Goal: Task Accomplishment & Management: Use online tool/utility

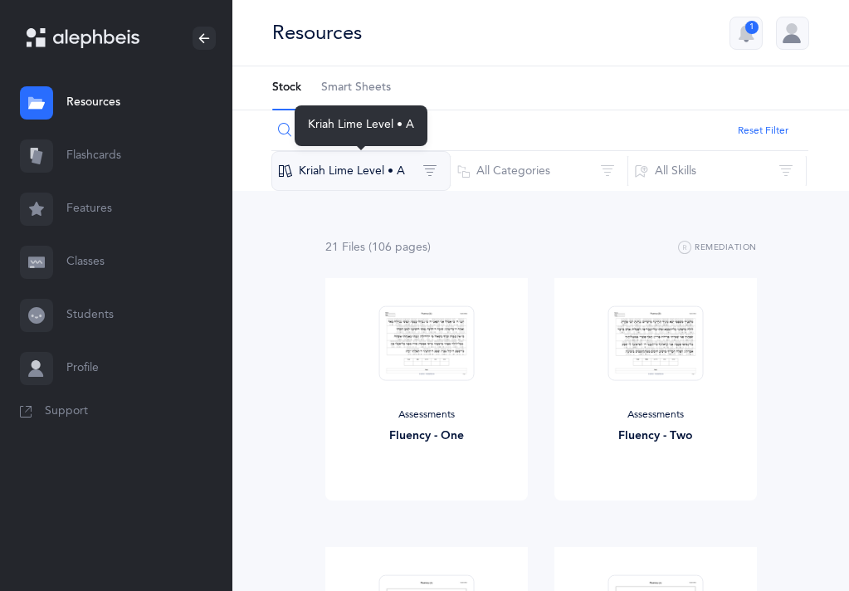
click at [421, 167] on button "Kriah Lime Level • A" at bounding box center [360, 171] width 179 height 40
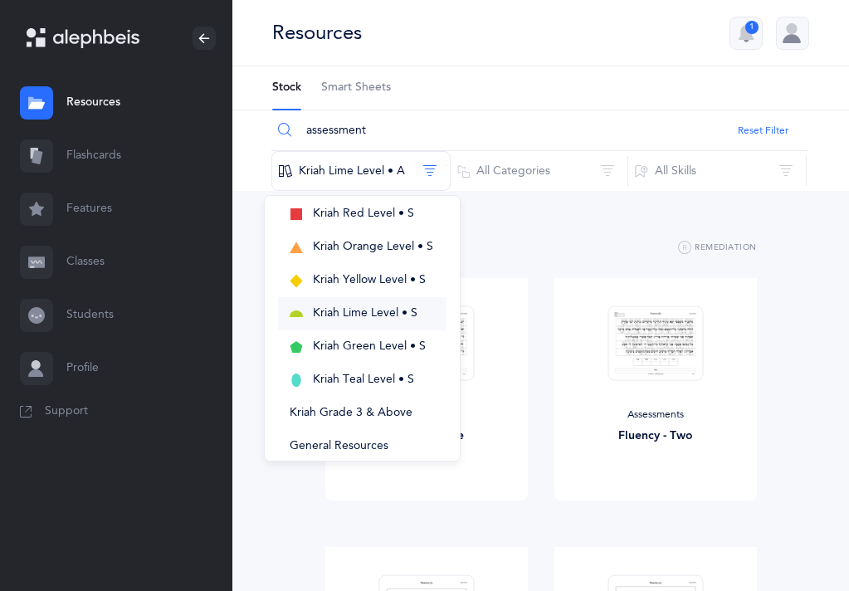
scroll to position [372, 0]
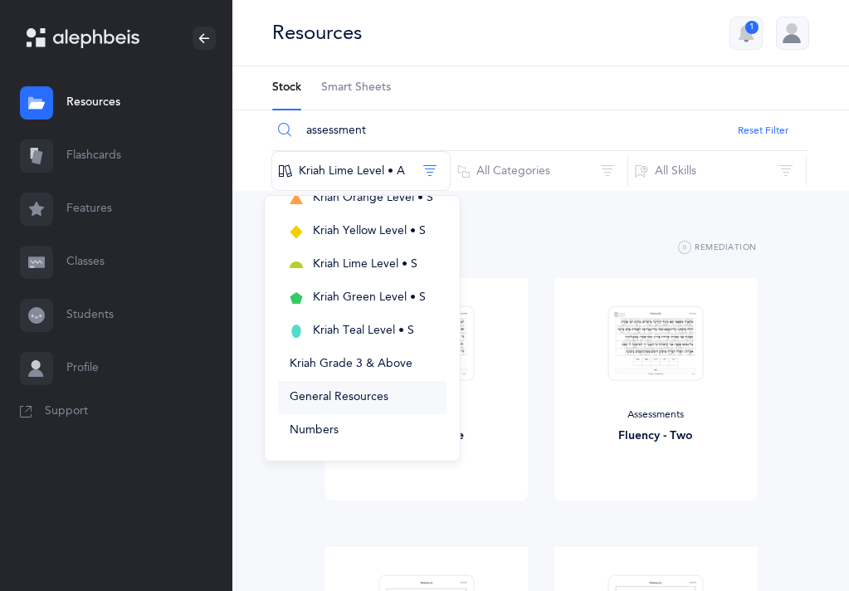
click at [331, 404] on button "General Resources" at bounding box center [362, 397] width 168 height 33
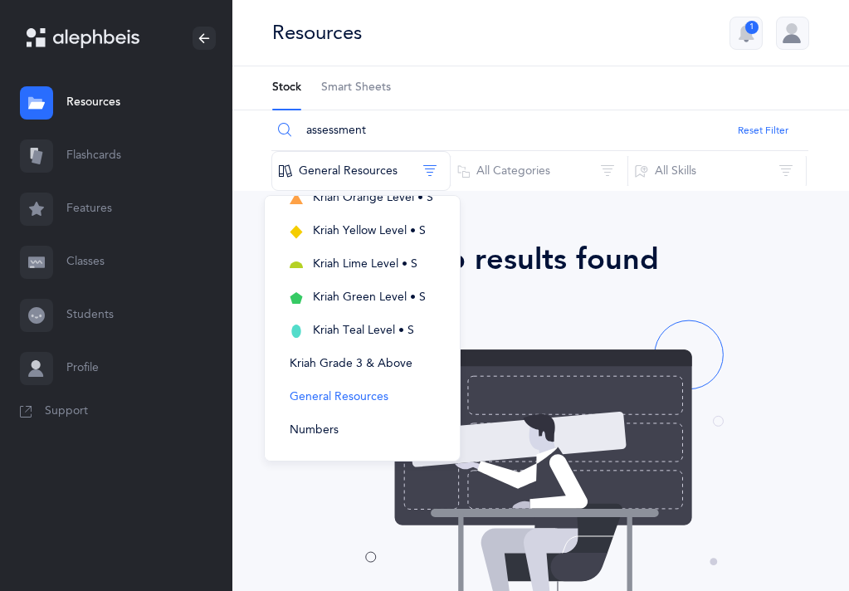
click at [491, 378] on img at bounding box center [540, 470] width 394 height 311
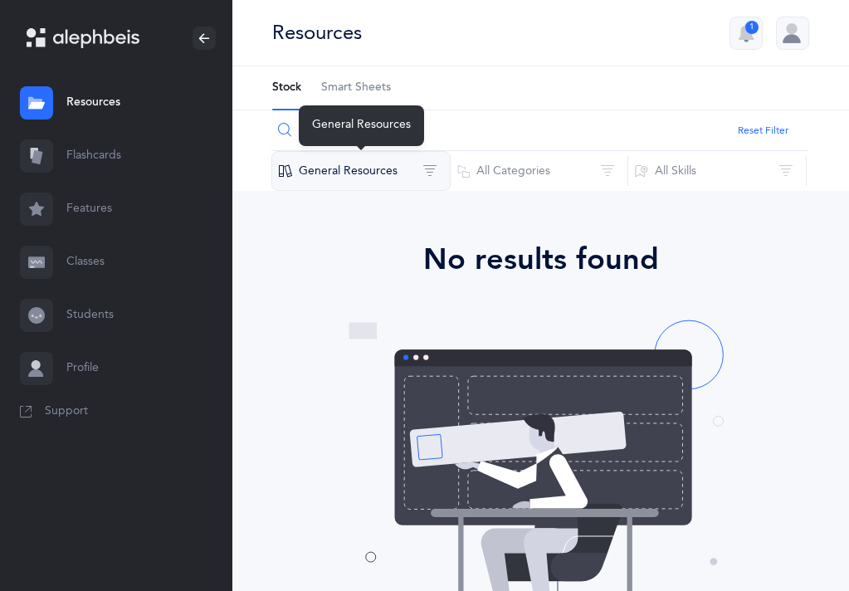
click at [390, 178] on button "General Resources" at bounding box center [360, 171] width 179 height 40
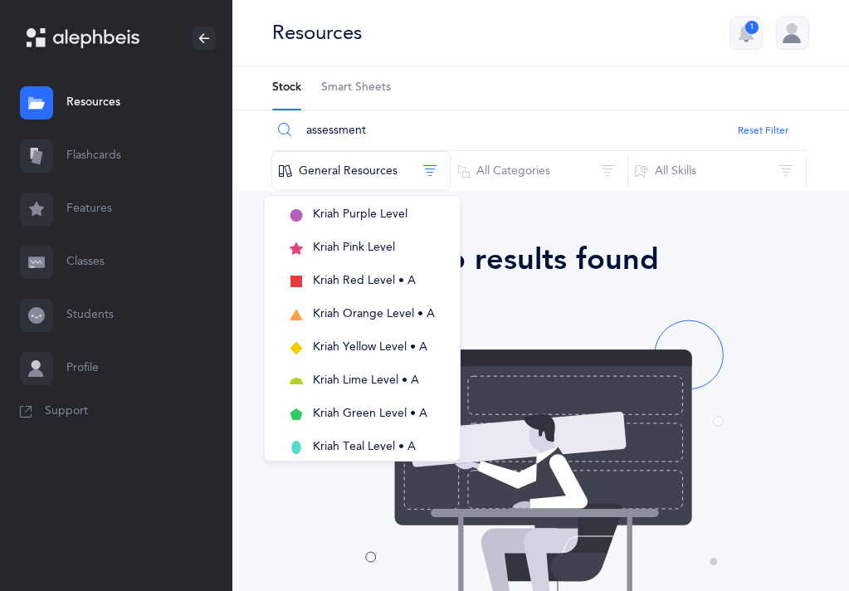
scroll to position [0, 0]
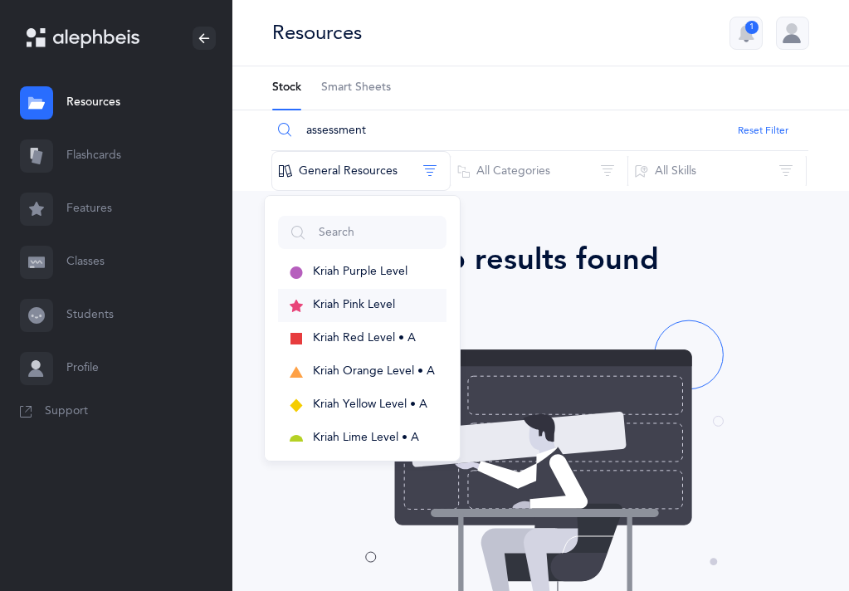
click at [408, 315] on button "Kriah Pink Level" at bounding box center [362, 305] width 168 height 33
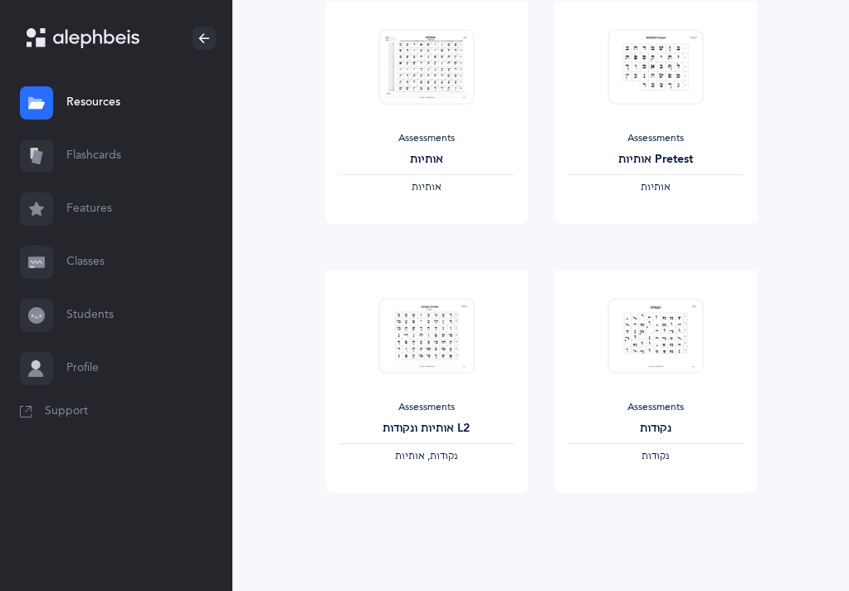
scroll to position [1366, 0]
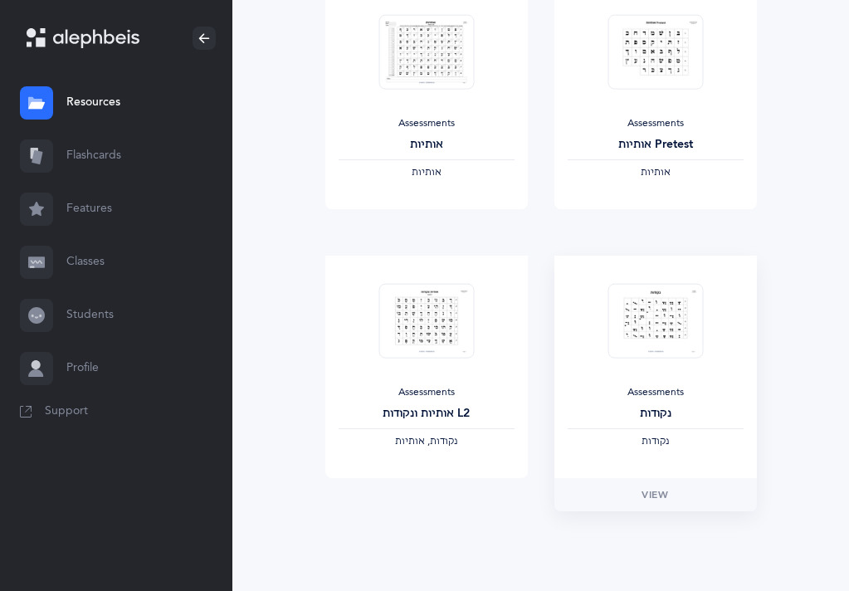
click at [621, 374] on div "Assessments נקודות ‫נקודות‬" at bounding box center [655, 366] width 202 height 222
click at [659, 494] on span "View" at bounding box center [654, 494] width 27 height 15
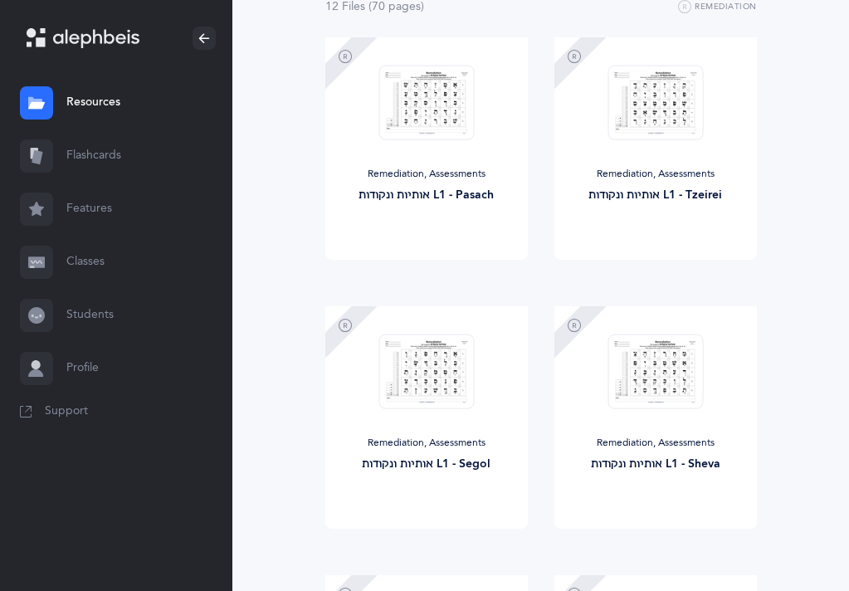
scroll to position [0, 0]
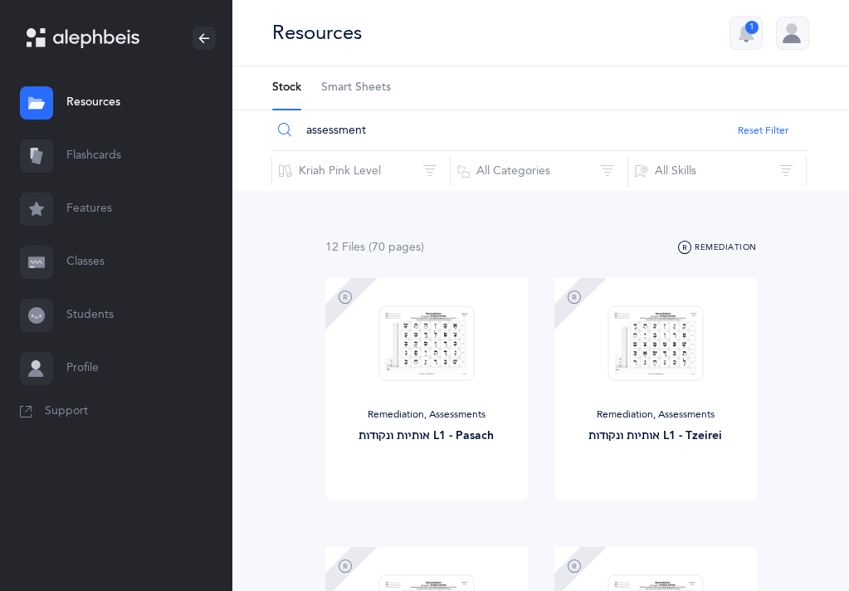
click at [704, 247] on button "Remediation" at bounding box center [717, 248] width 79 height 20
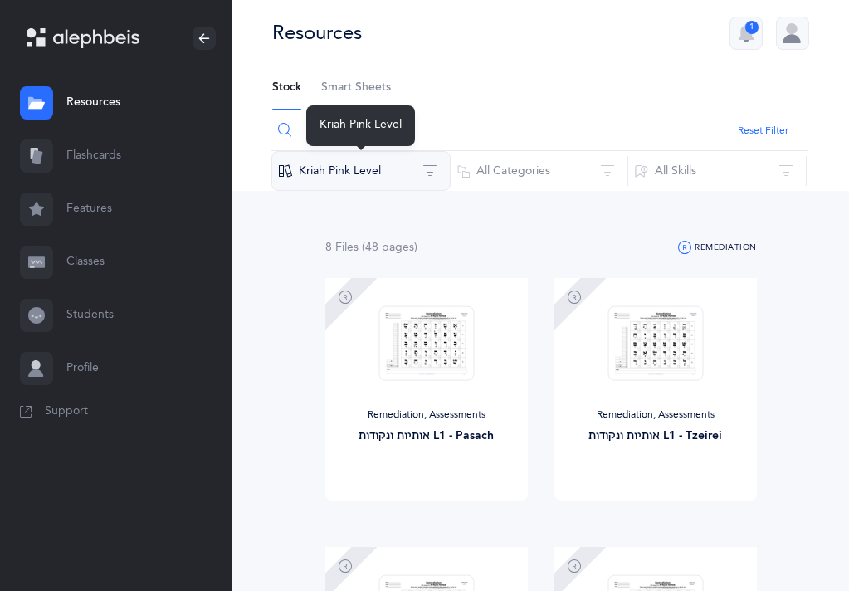
click at [358, 170] on button "Kriah Pink Level" at bounding box center [360, 171] width 179 height 40
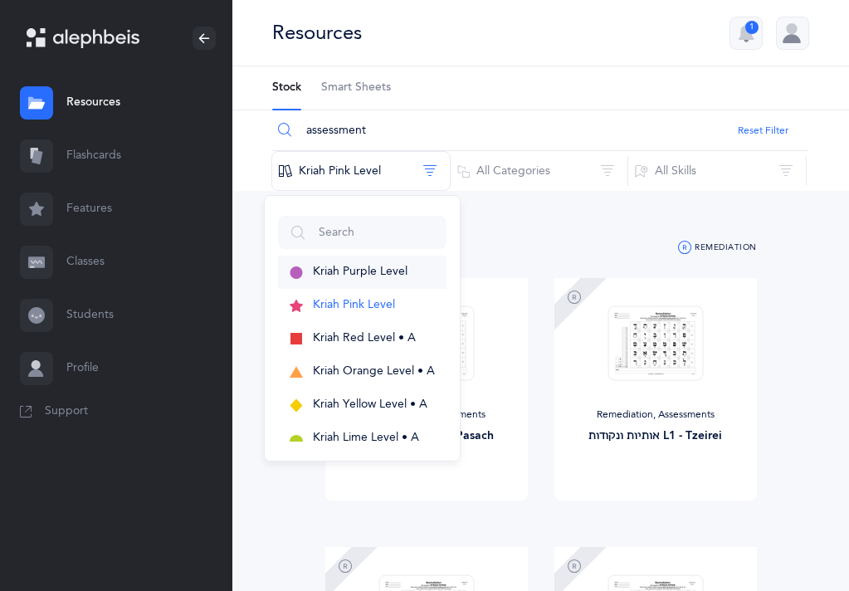
click at [384, 275] on span "Kriah Purple Level" at bounding box center [360, 271] width 95 height 13
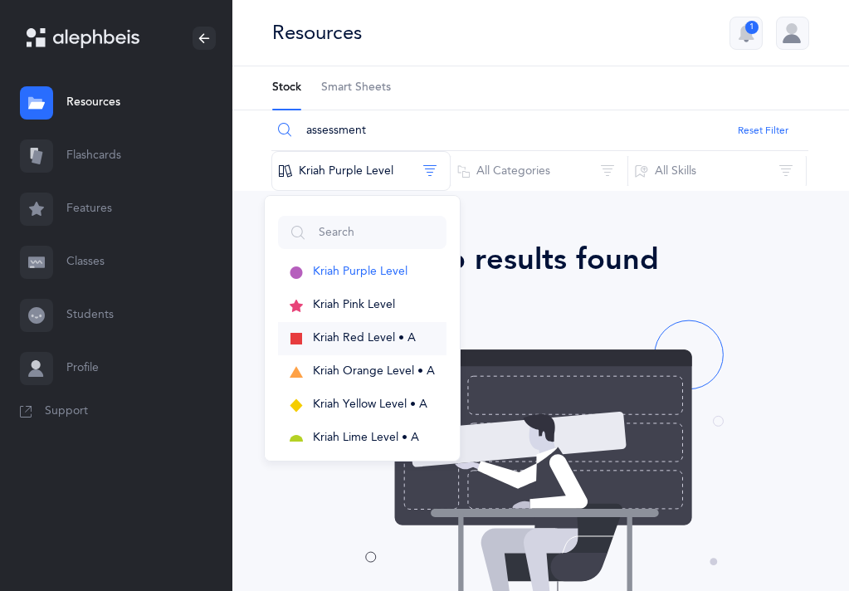
click at [404, 338] on span "Kriah Red Level • A" at bounding box center [364, 337] width 103 height 13
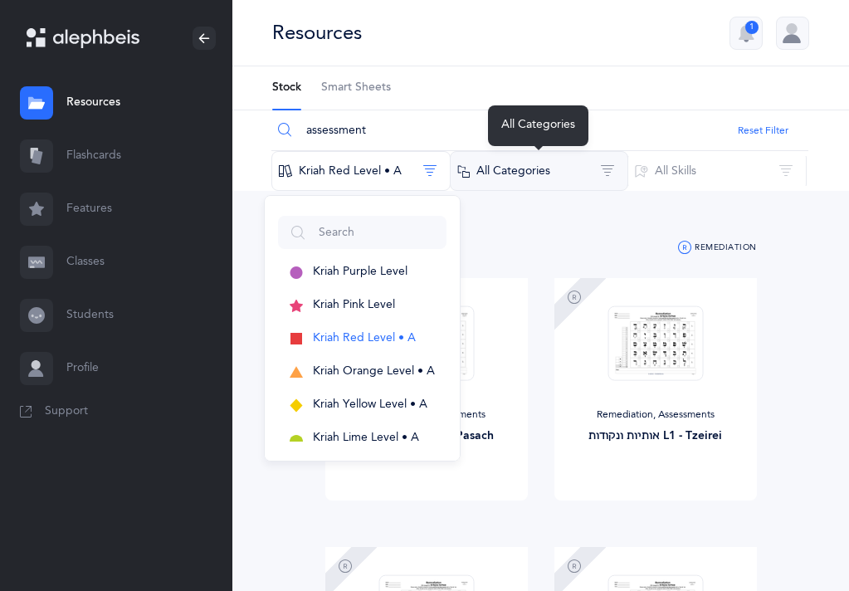
click at [528, 174] on button "All Categories" at bounding box center [539, 171] width 179 height 40
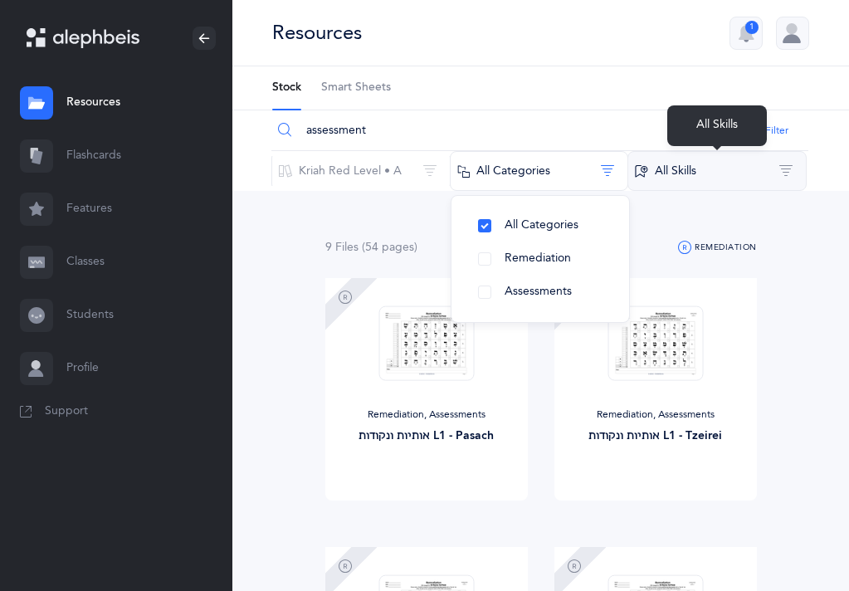
click at [698, 168] on button "All Skills" at bounding box center [716, 171] width 179 height 40
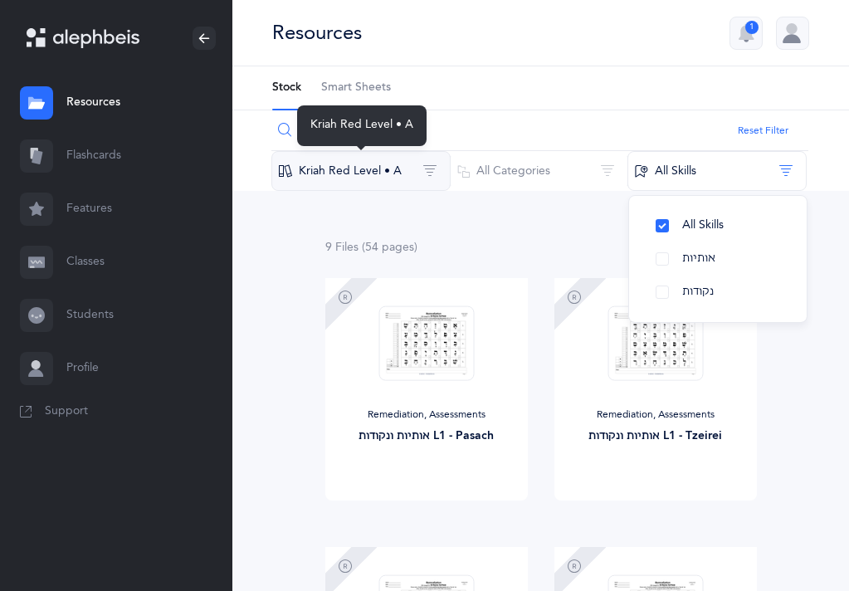
click at [348, 176] on button "Kriah Red Level • A" at bounding box center [360, 171] width 179 height 40
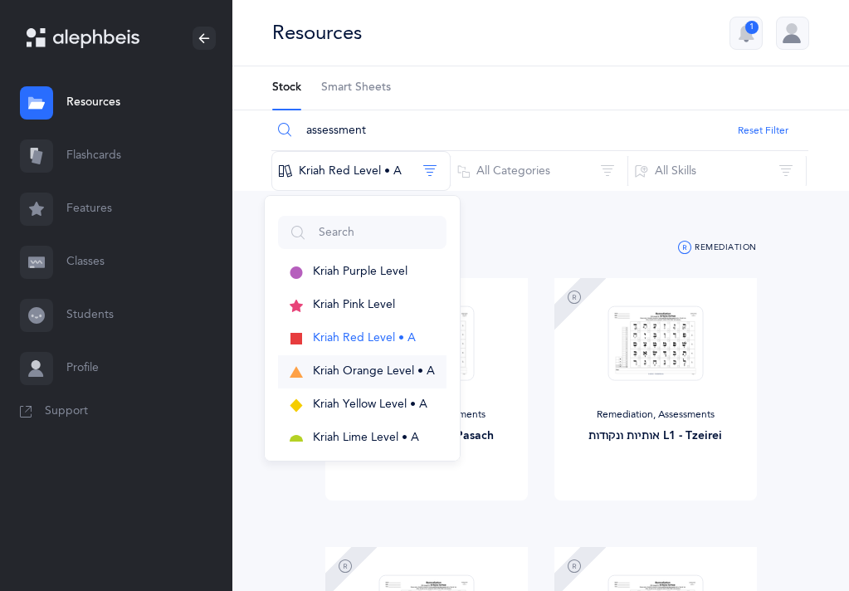
click at [371, 377] on span "Kriah Orange Level • A" at bounding box center [374, 370] width 122 height 13
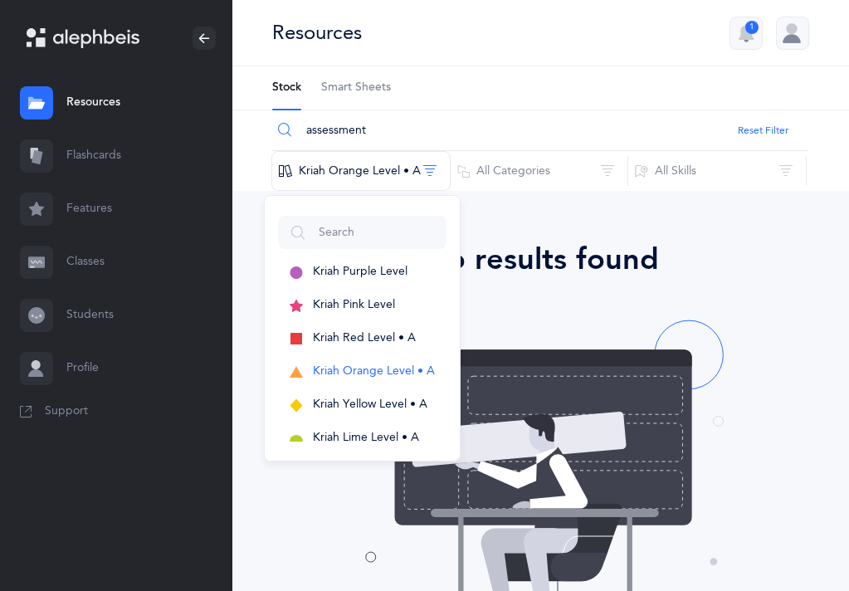
click at [95, 112] on link "Resources" at bounding box center [116, 102] width 232 height 53
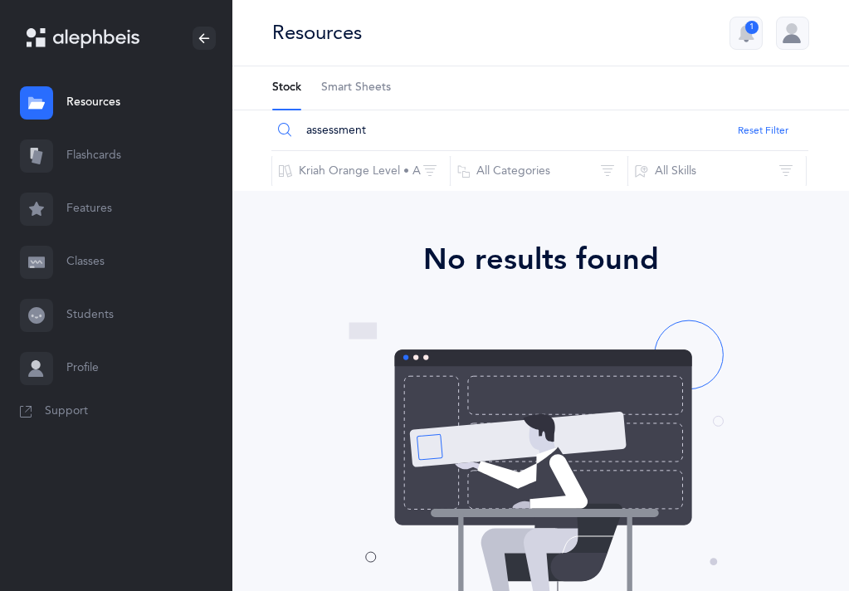
click at [330, 85] on span "Smart Sheets" at bounding box center [356, 88] width 70 height 17
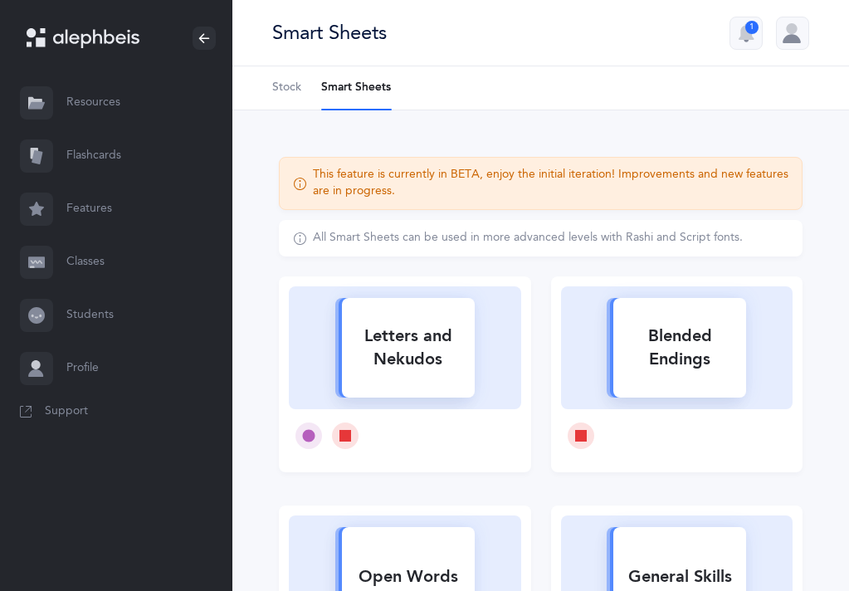
click at [283, 98] on link "Stock" at bounding box center [286, 87] width 29 height 43
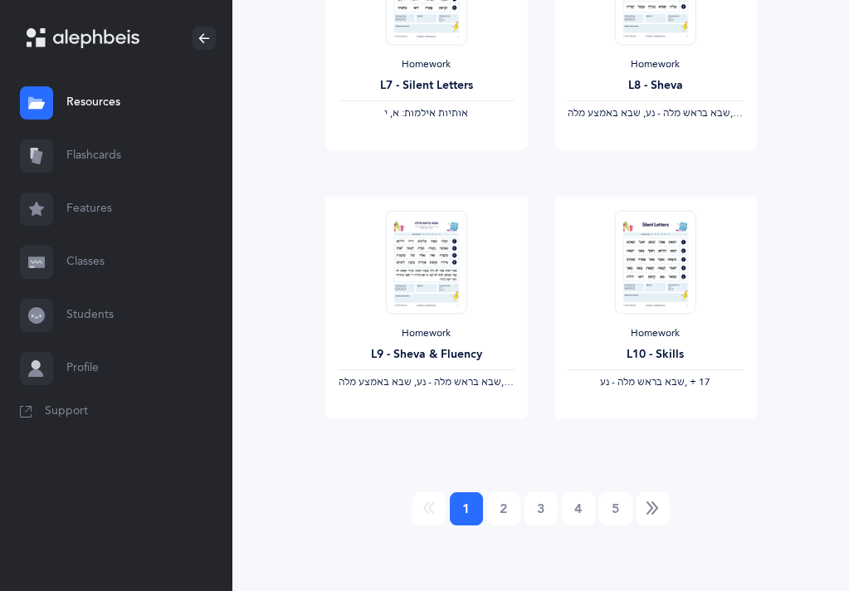
scroll to position [2232, 0]
click at [505, 507] on link "2" at bounding box center [503, 507] width 33 height 33
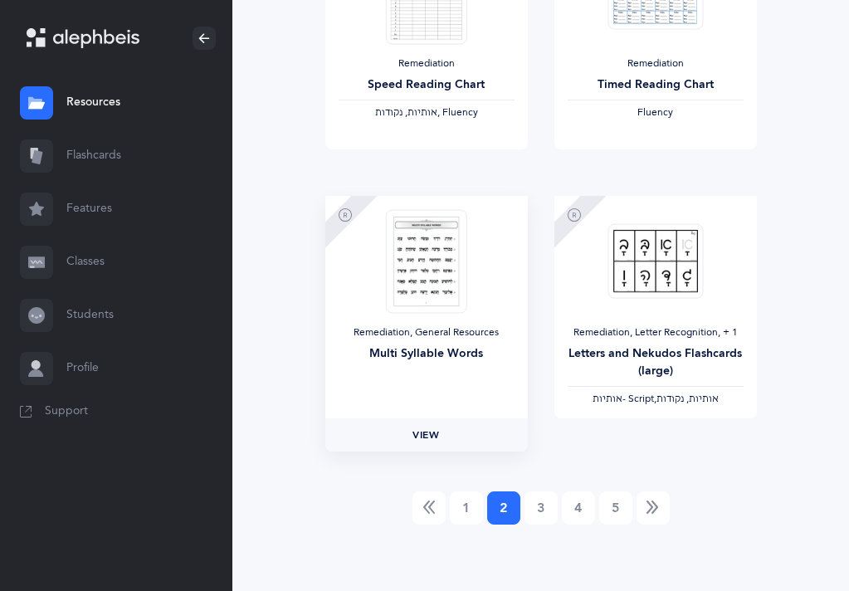
click at [445, 447] on link "View" at bounding box center [426, 434] width 202 height 33
click at [542, 518] on link "3" at bounding box center [540, 507] width 33 height 33
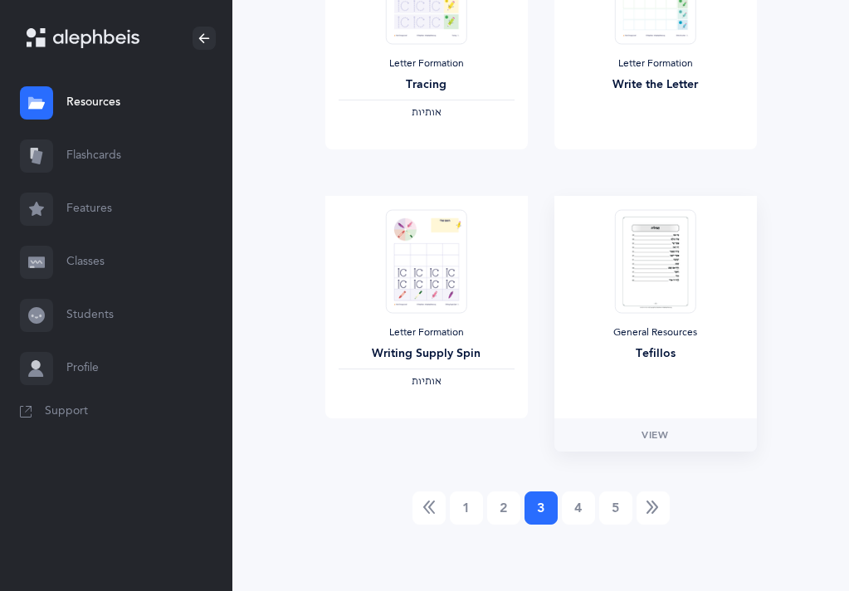
click at [616, 348] on div "Tefillos" at bounding box center [655, 353] width 176 height 17
click at [643, 434] on span "View" at bounding box center [654, 434] width 27 height 15
click at [574, 504] on link "4" at bounding box center [578, 507] width 33 height 33
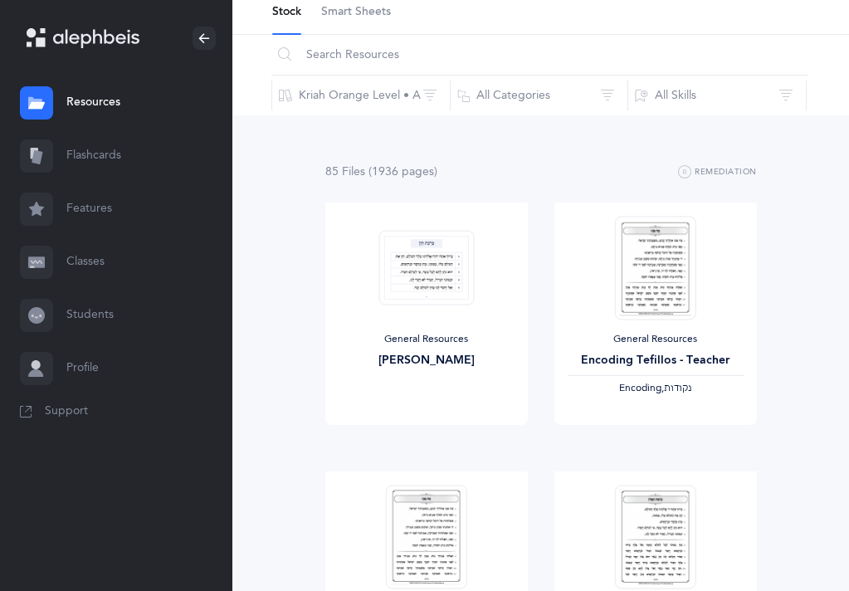
scroll to position [88, 0]
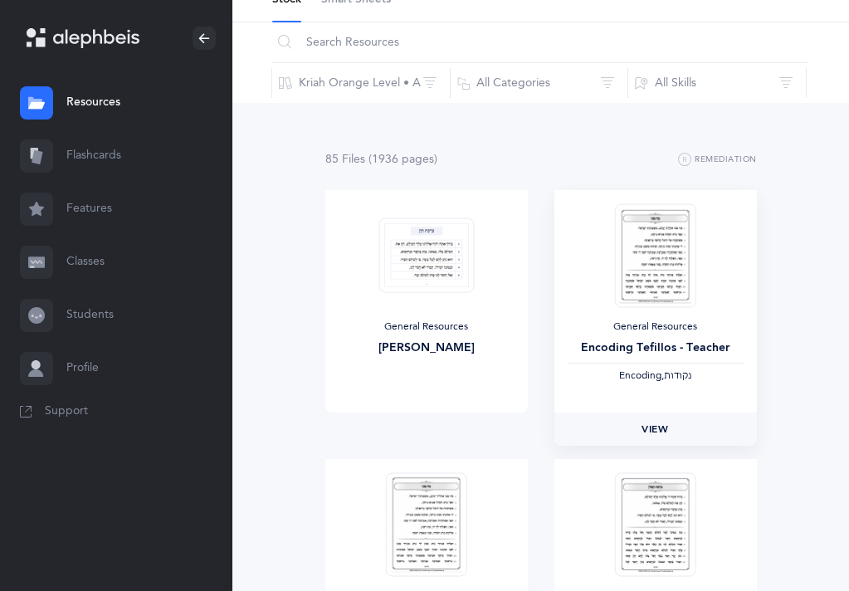
click at [604, 427] on link "View" at bounding box center [655, 428] width 202 height 33
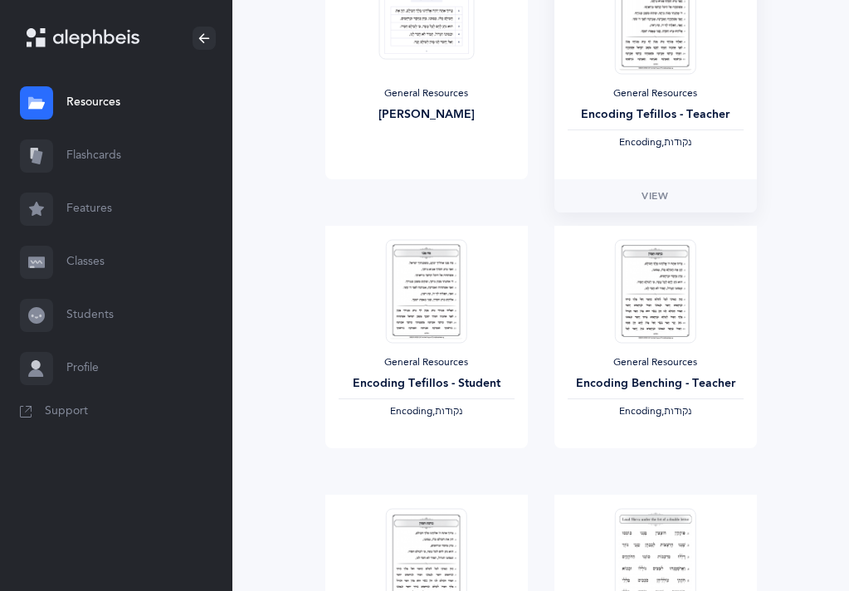
scroll to position [328, 0]
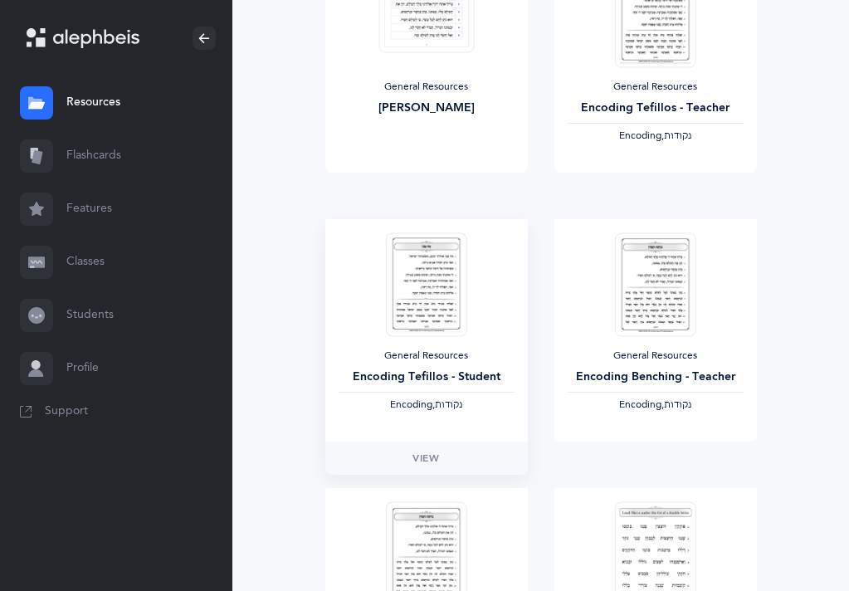
click at [370, 331] on div "General Resources Encoding Tefillos - Student Encoding, ‫נקודות‬" at bounding box center [426, 330] width 202 height 222
click at [415, 454] on span "View" at bounding box center [425, 457] width 27 height 15
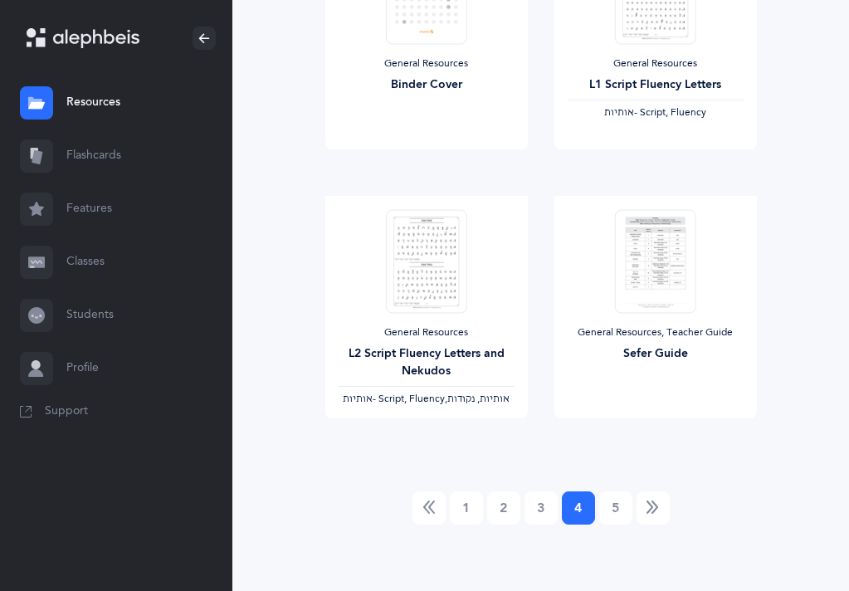
scroll to position [2222, 0]
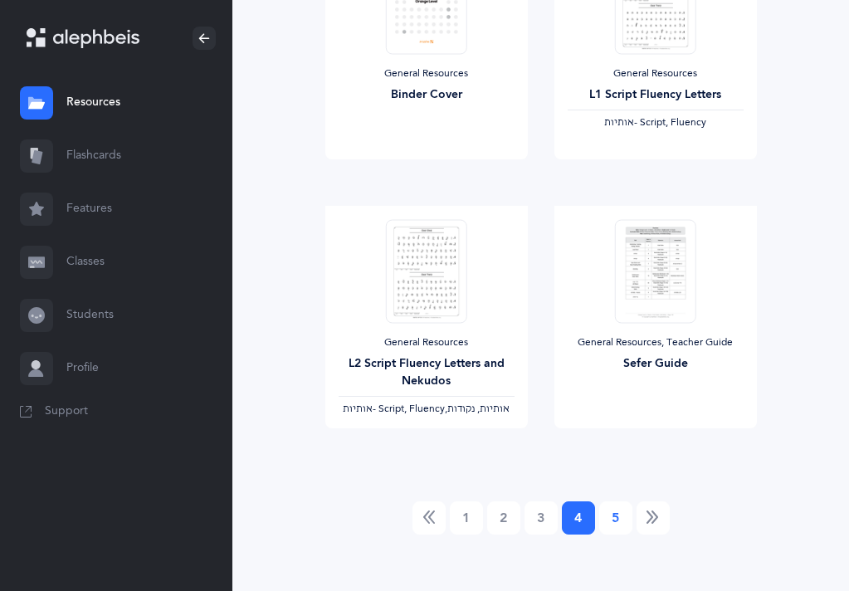
click at [622, 523] on link "5" at bounding box center [615, 517] width 33 height 33
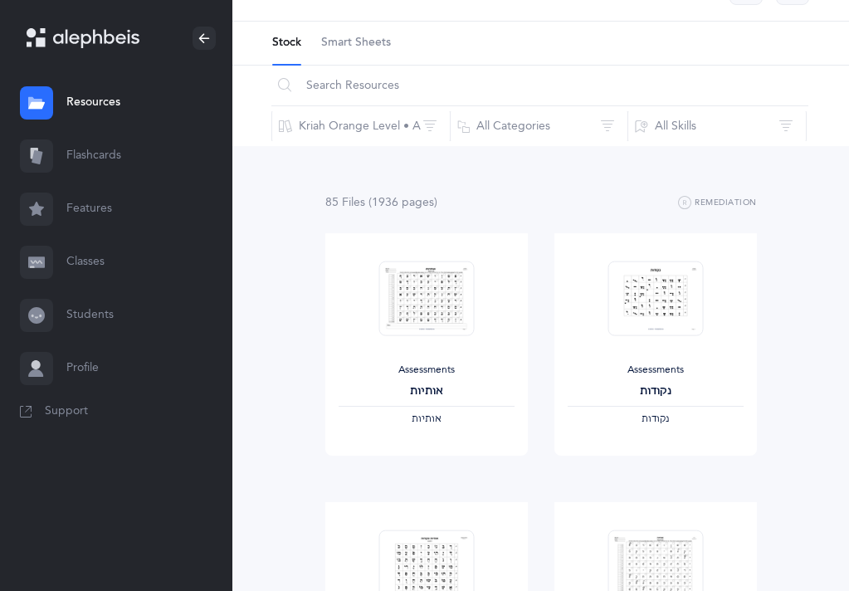
scroll to position [0, 0]
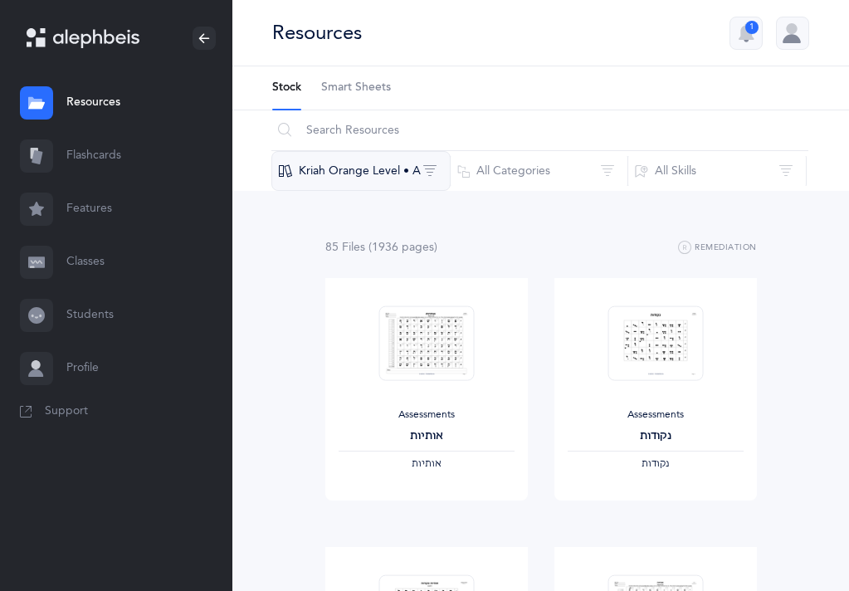
click at [389, 173] on button "Kriah Orange Level • A" at bounding box center [360, 171] width 179 height 40
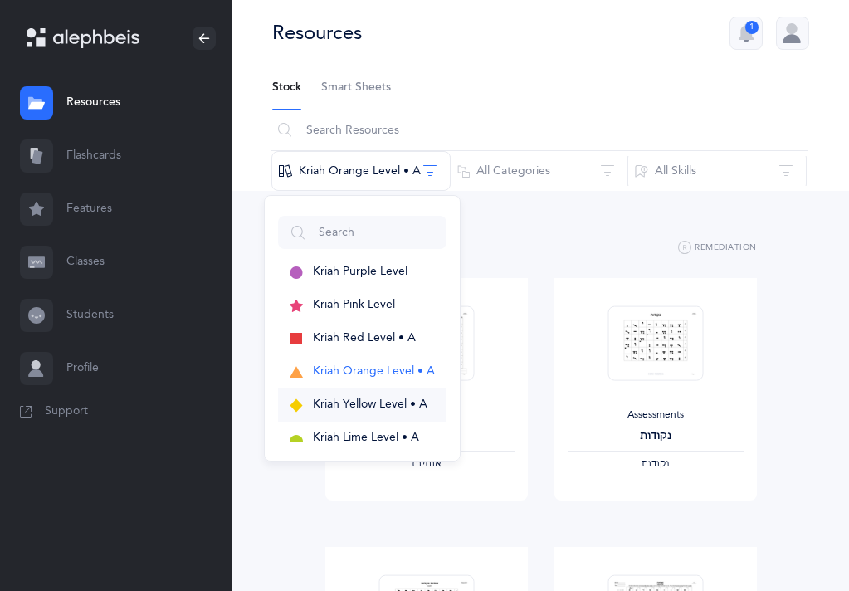
click at [416, 400] on span "Kriah Yellow Level • A" at bounding box center [370, 403] width 114 height 13
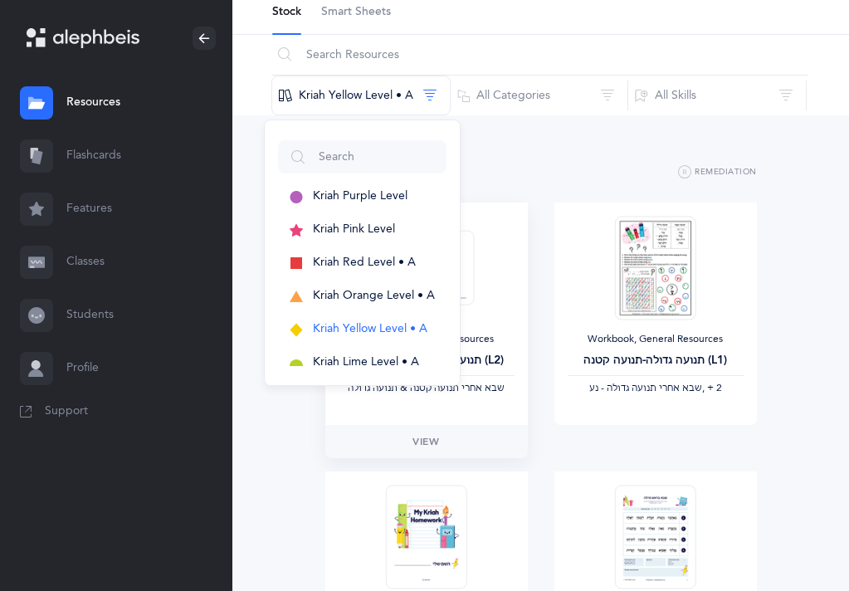
scroll to position [81, 0]
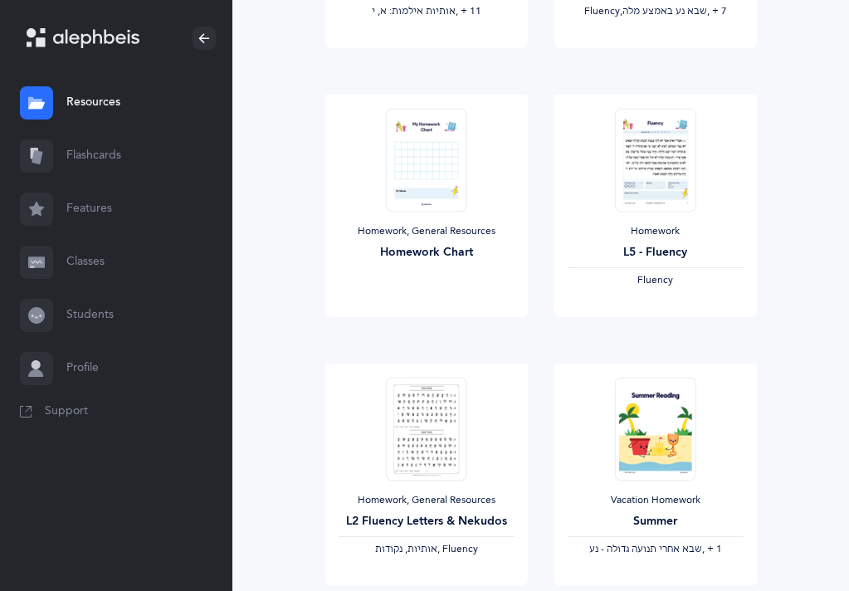
scroll to position [987, 0]
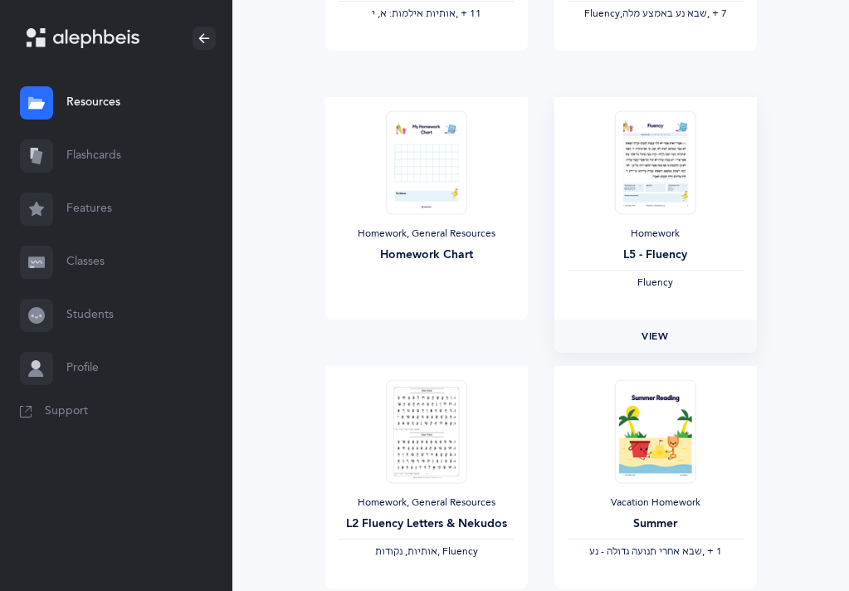
click at [613, 344] on link "View" at bounding box center [655, 335] width 202 height 33
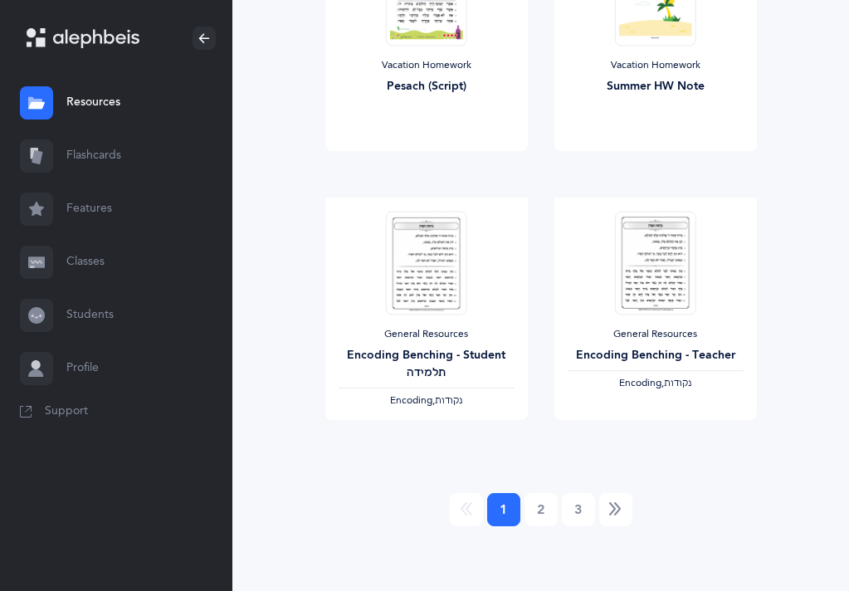
scroll to position [2232, 0]
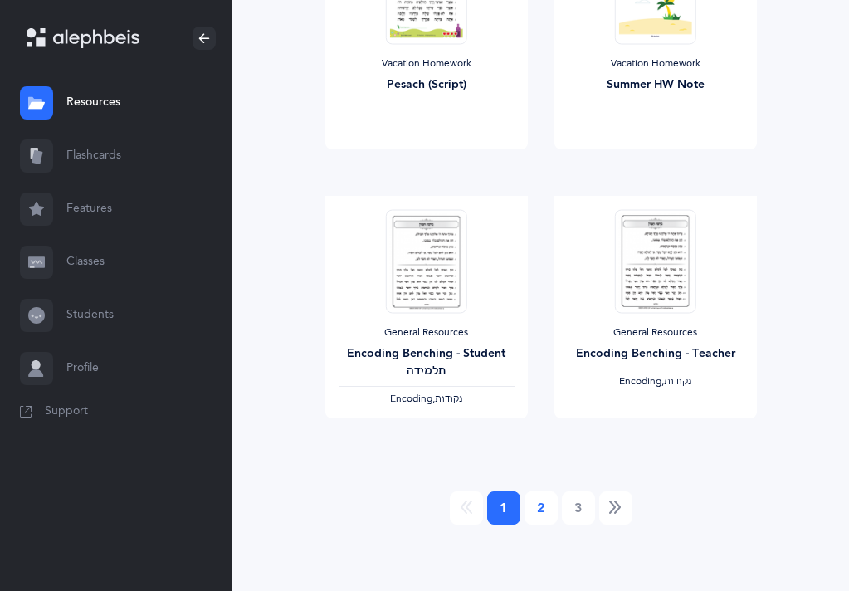
click at [536, 513] on link "2" at bounding box center [540, 507] width 33 height 33
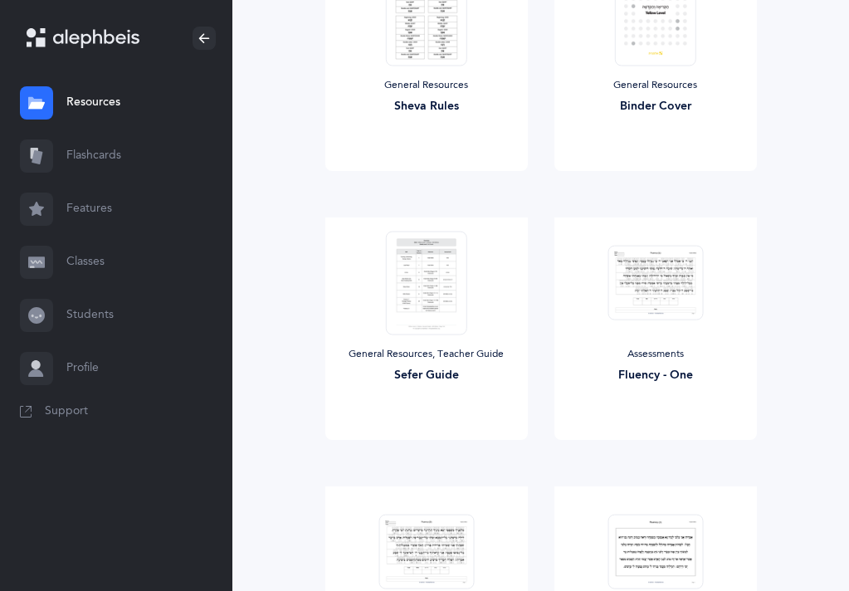
scroll to position [606, 0]
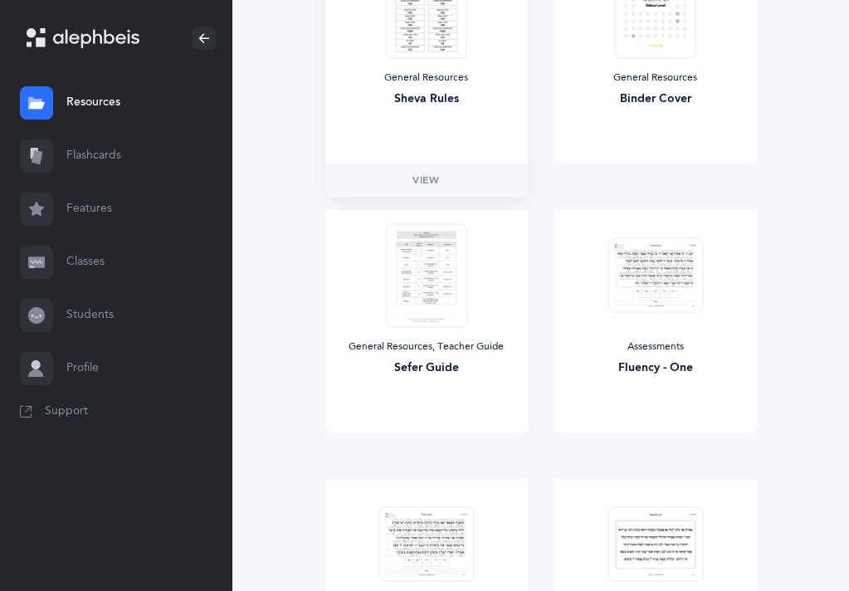
click at [426, 44] on img at bounding box center [425, 6] width 81 height 104
click at [445, 167] on link "View" at bounding box center [426, 179] width 202 height 33
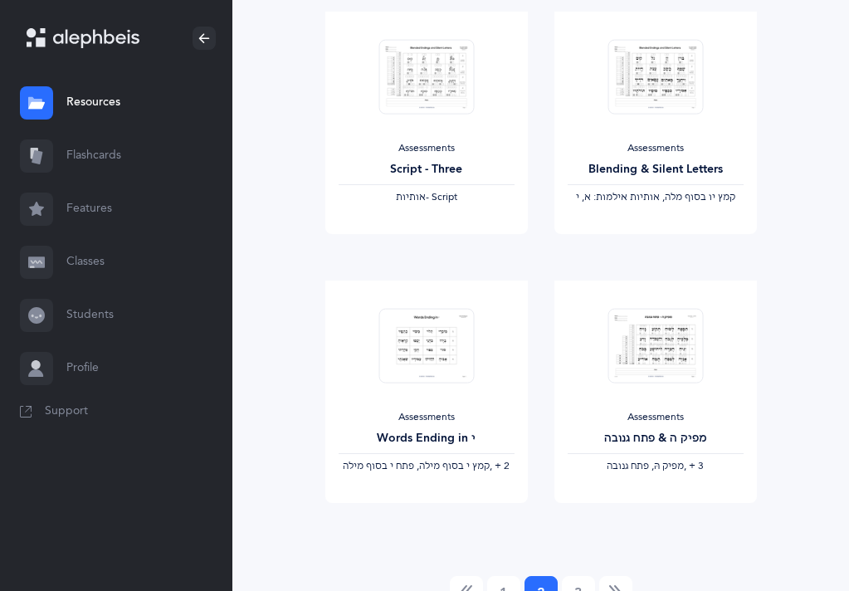
scroll to position [2232, 0]
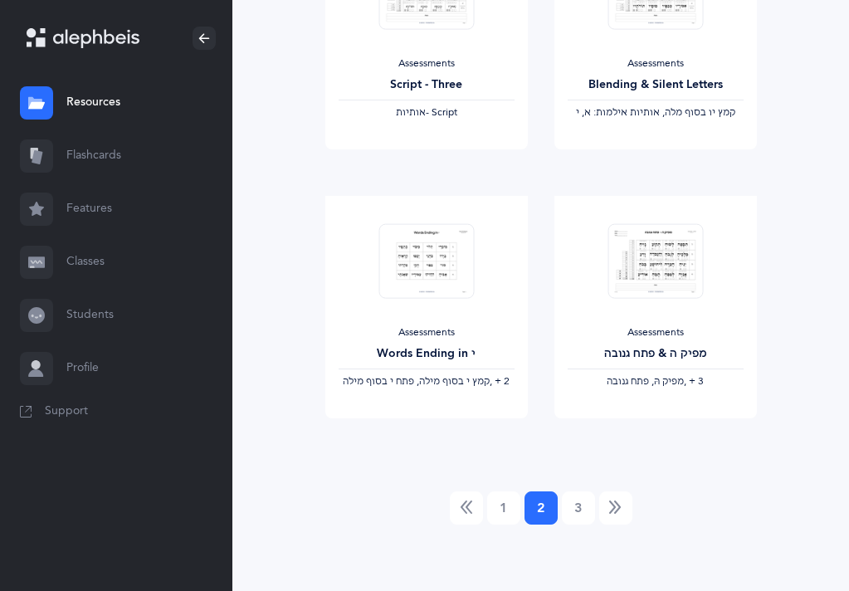
click at [70, 322] on link "Students" at bounding box center [116, 315] width 232 height 53
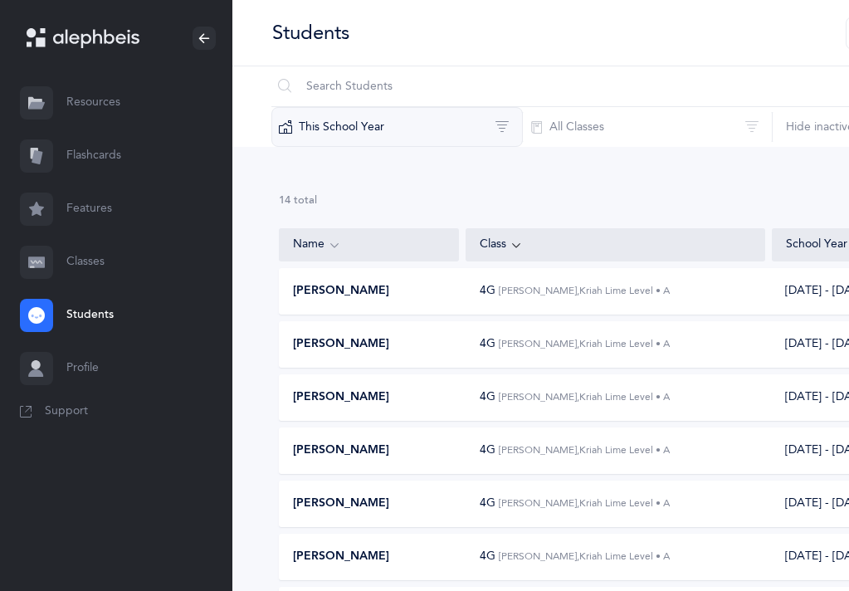
click at [358, 137] on button "This School Year" at bounding box center [396, 127] width 251 height 40
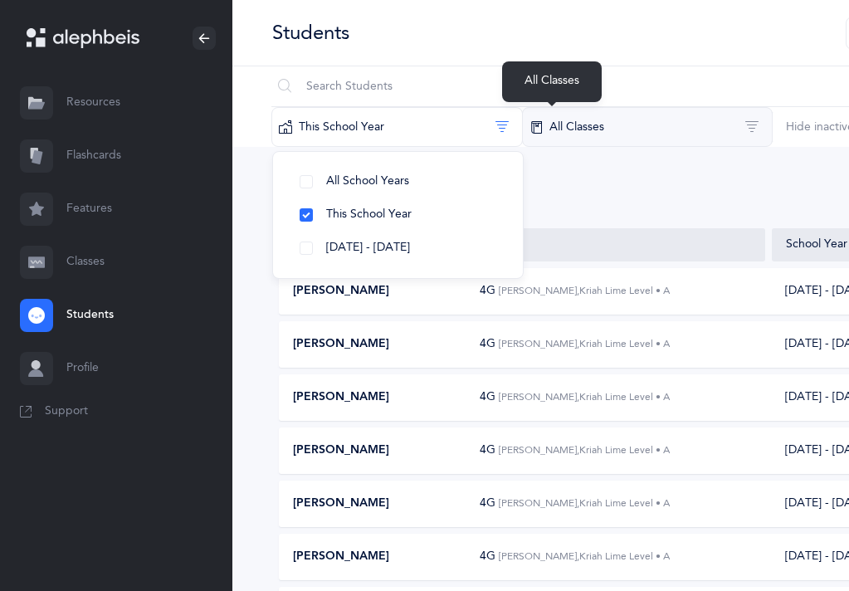
click at [522, 126] on button "All Classes" at bounding box center [647, 127] width 251 height 40
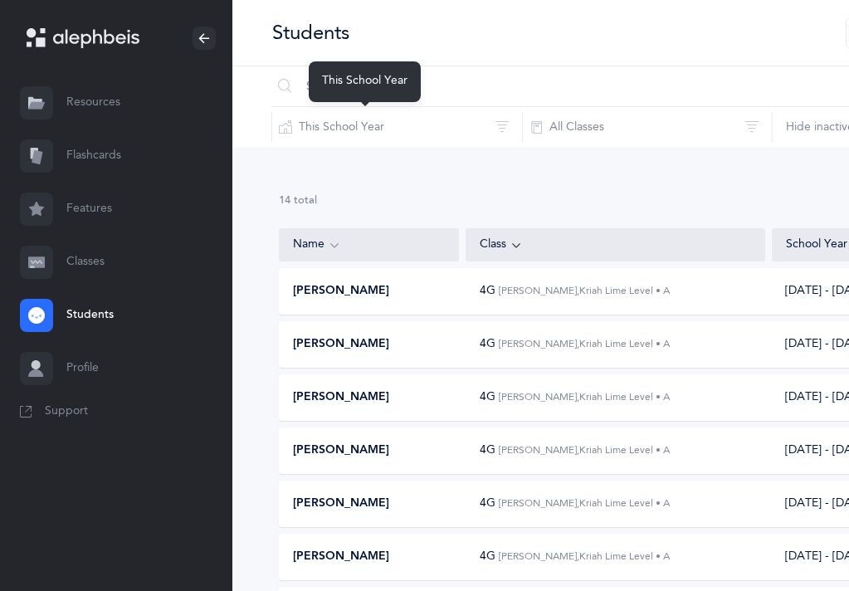
click at [413, 77] on div "This School Year" at bounding box center [365, 81] width 112 height 41
click at [441, 85] on input "text" at bounding box center [647, 86] width 753 height 40
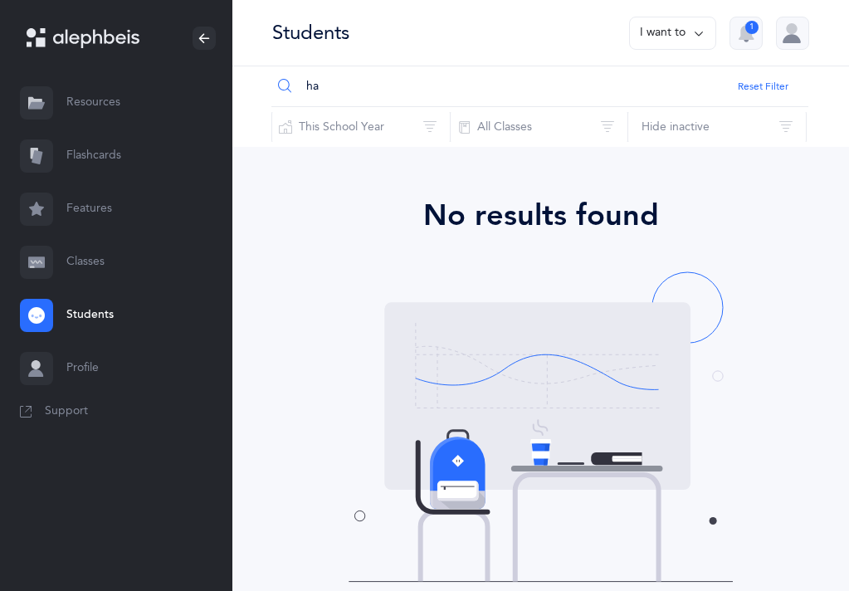
type input "h"
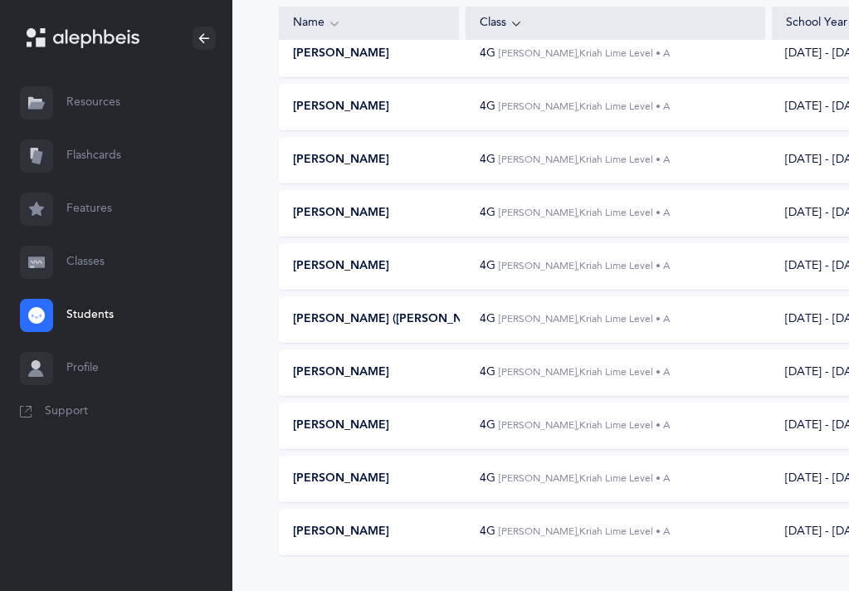
scroll to position [455, 0]
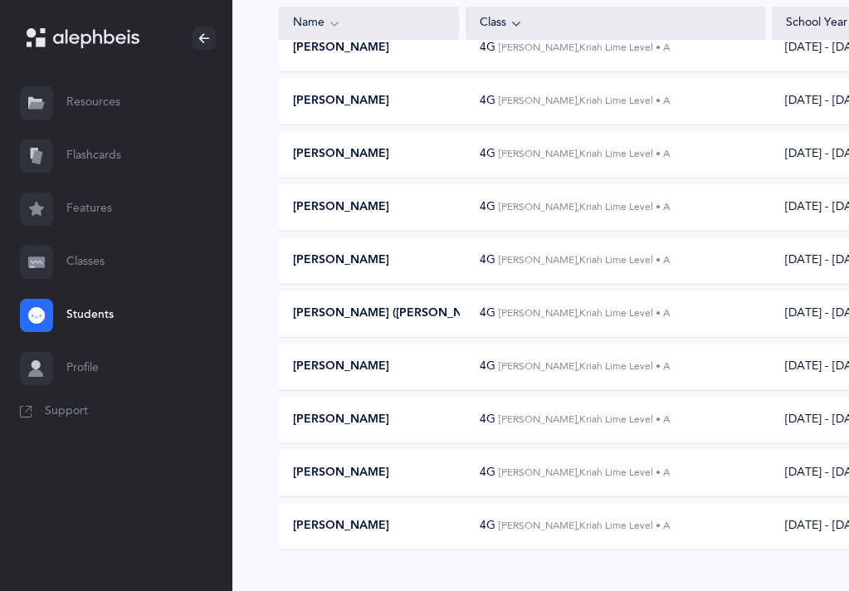
click at [161, 368] on link "Profile" at bounding box center [116, 368] width 232 height 53
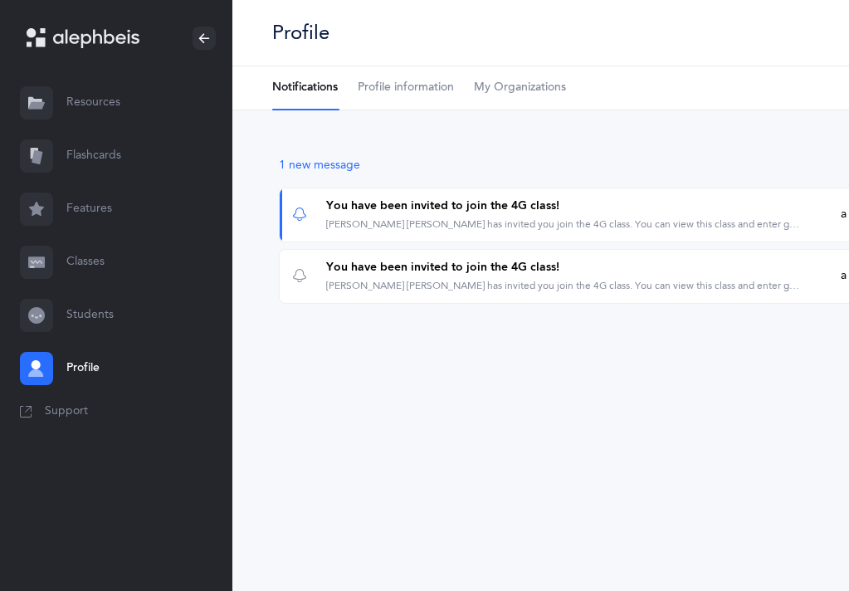
click at [134, 112] on link "Resources" at bounding box center [116, 102] width 232 height 53
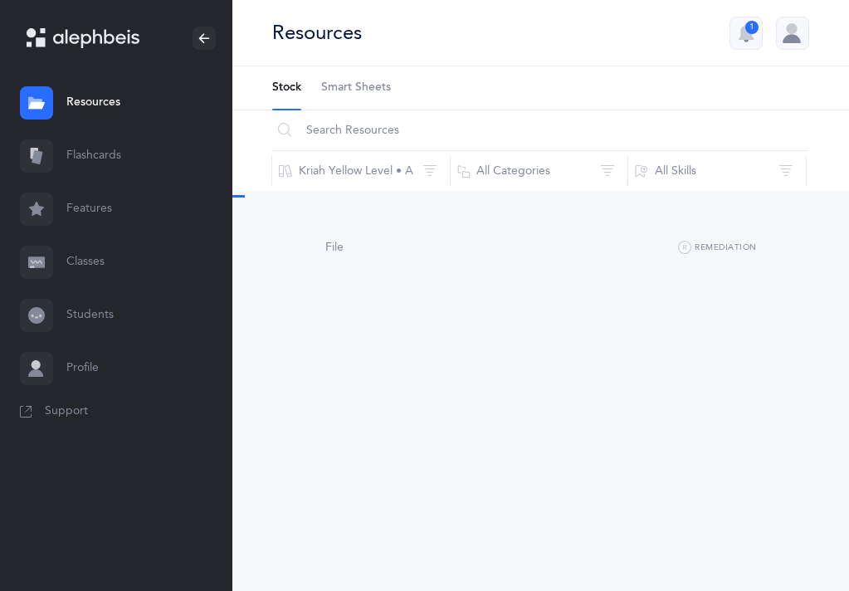
click at [139, 268] on link "Classes" at bounding box center [116, 262] width 232 height 53
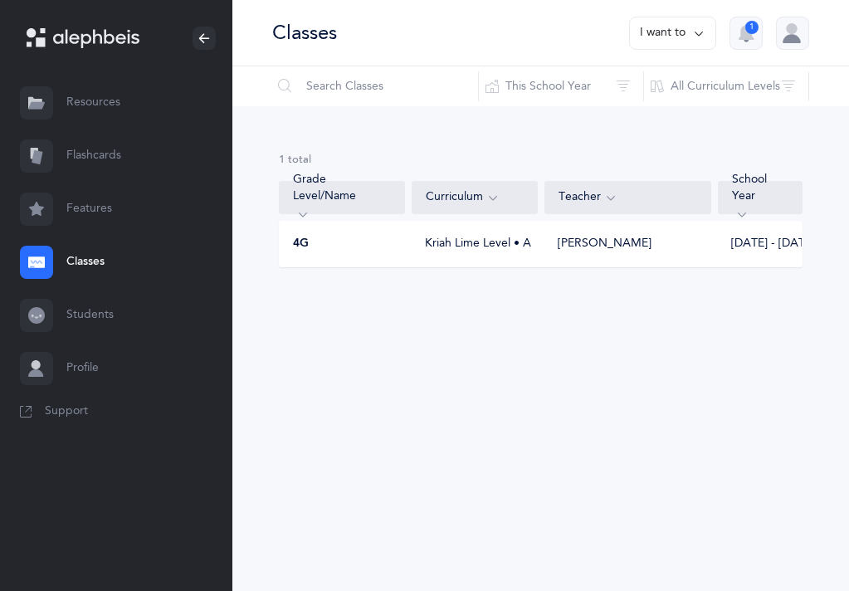
click at [65, 171] on link "Flashcards" at bounding box center [116, 155] width 232 height 53
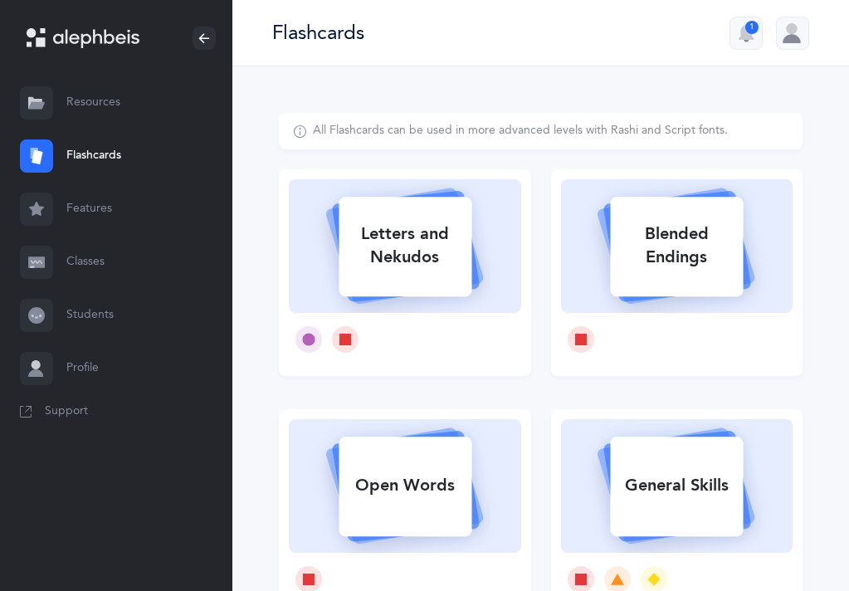
click at [77, 101] on link "Resources" at bounding box center [116, 102] width 232 height 53
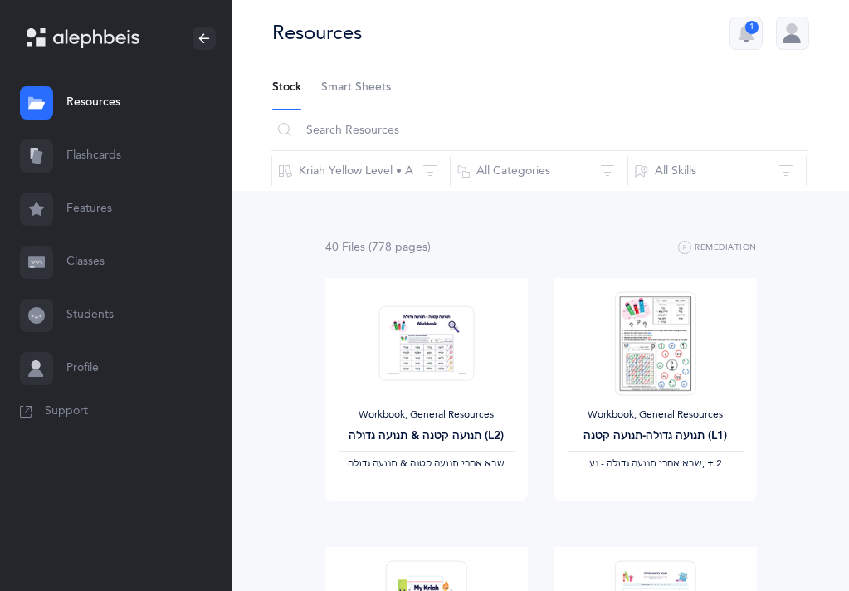
click at [103, 258] on link "Classes" at bounding box center [116, 262] width 232 height 53
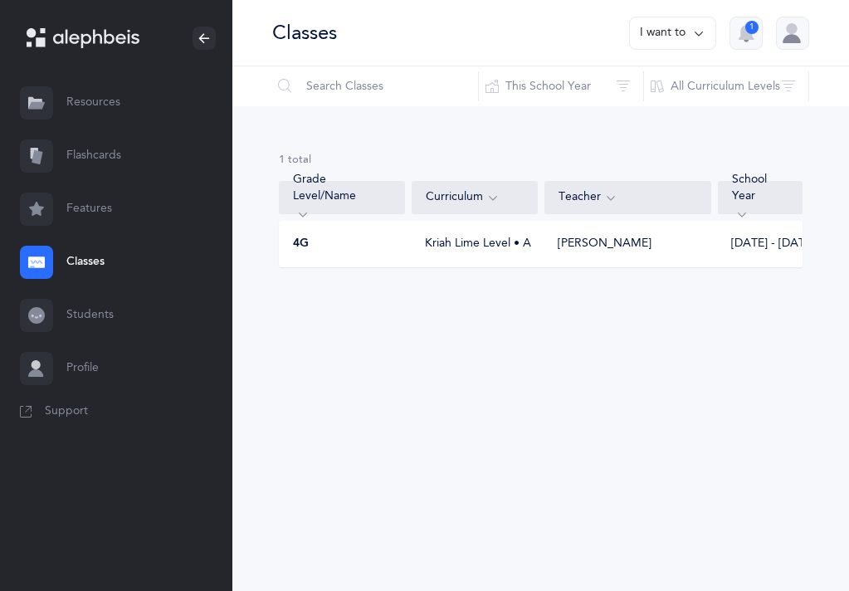
click at [90, 218] on link "Features" at bounding box center [116, 208] width 232 height 53
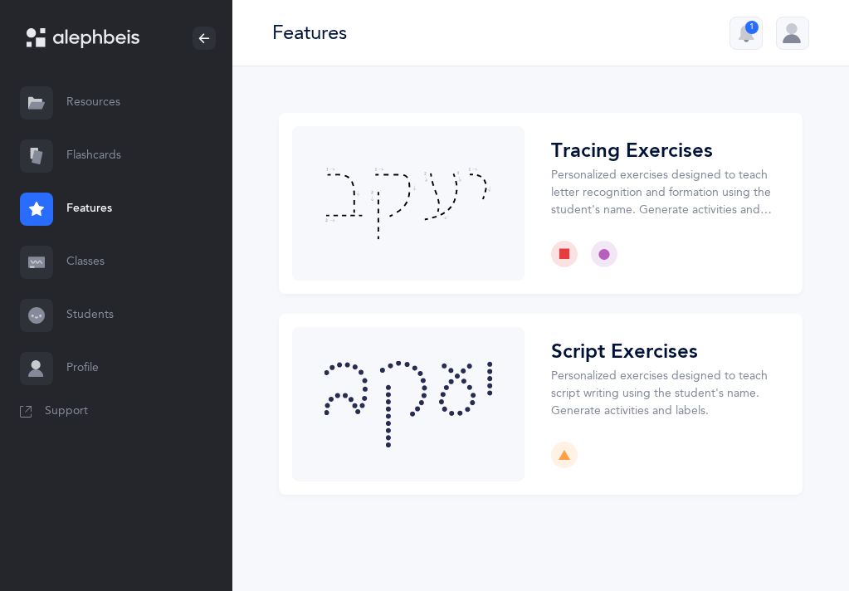
click at [256, 213] on div "Tracing Exercises Personalized exercises designed to teach letter recognition a…" at bounding box center [540, 323] width 616 height 514
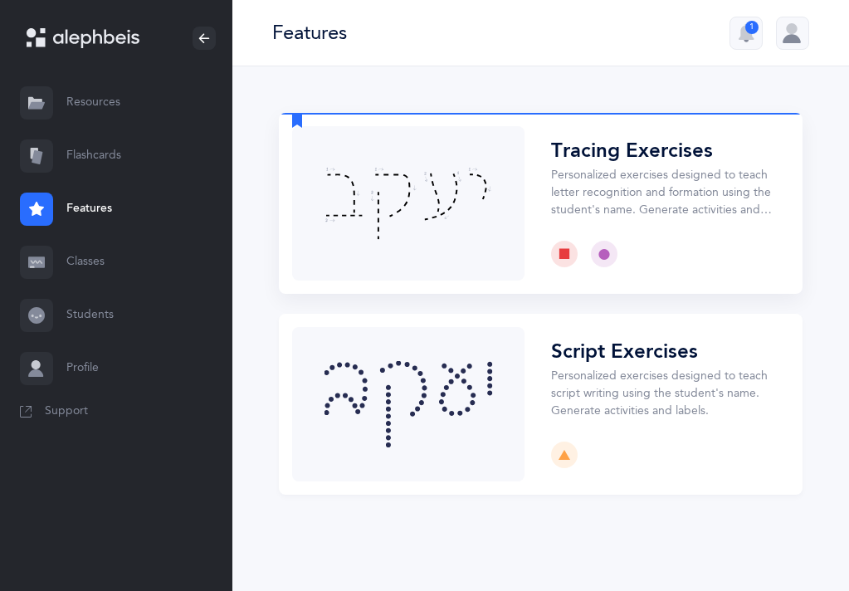
click at [323, 178] on button "Choose" at bounding box center [540, 203] width 523 height 181
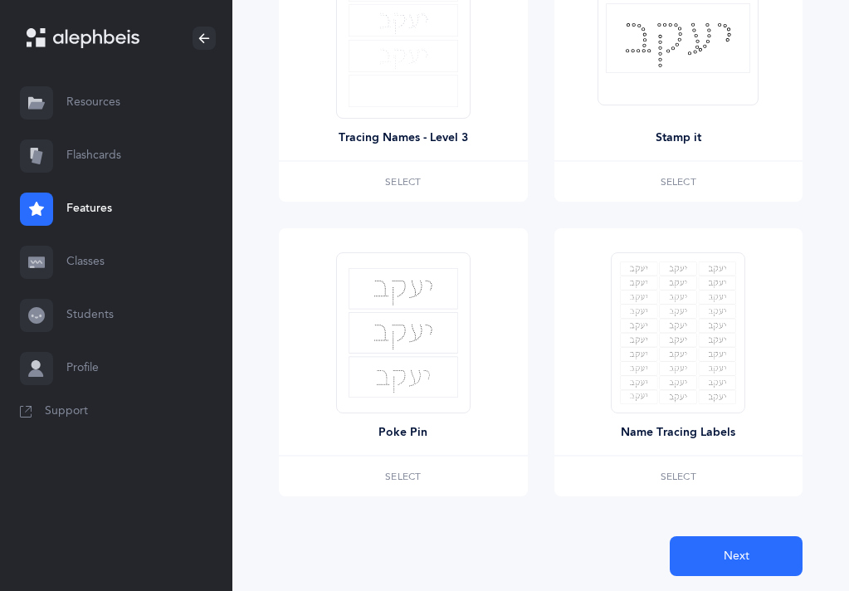
scroll to position [672, 0]
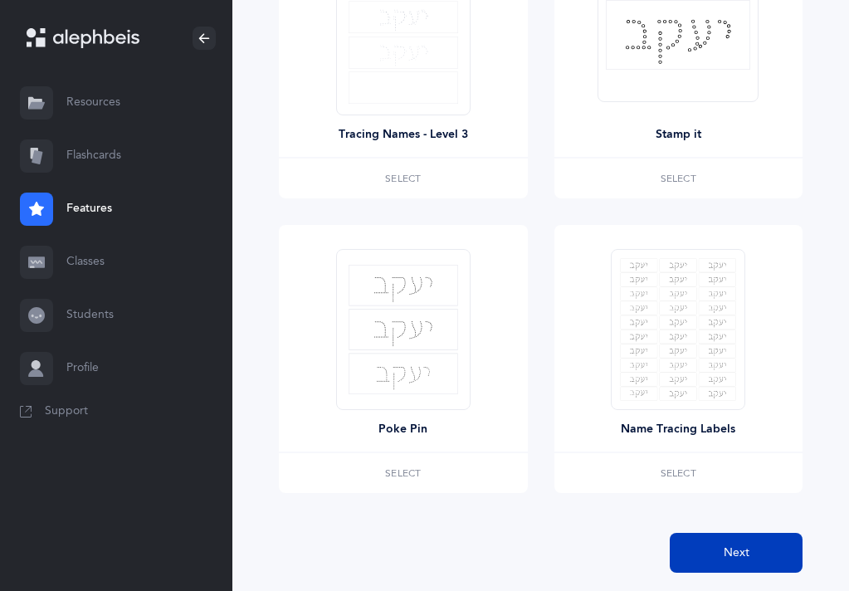
click at [729, 557] on span "Next" at bounding box center [736, 552] width 26 height 17
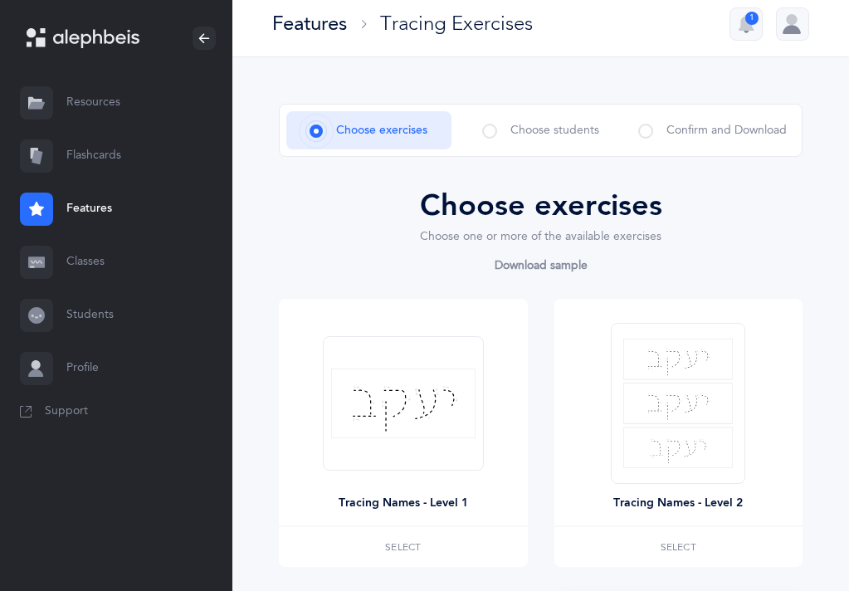
scroll to position [0, 0]
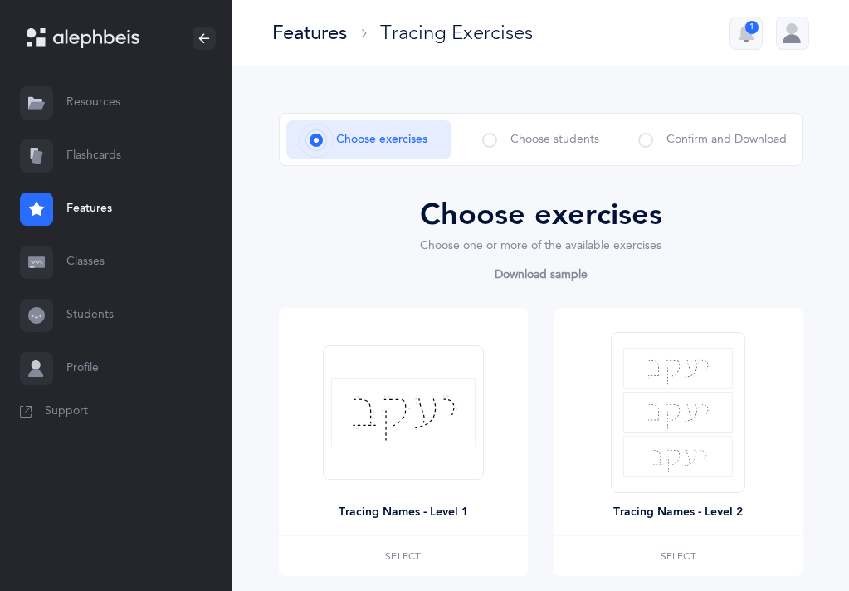
click at [495, 142] on span at bounding box center [489, 140] width 15 height 15
click at [486, 139] on span at bounding box center [489, 140] width 15 height 15
click at [494, 139] on span at bounding box center [489, 140] width 15 height 15
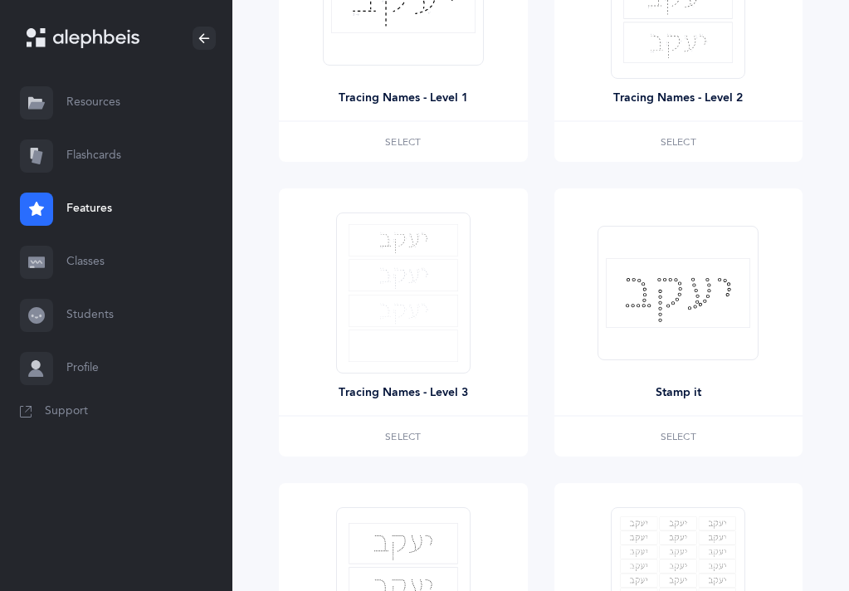
scroll to position [332, 0]
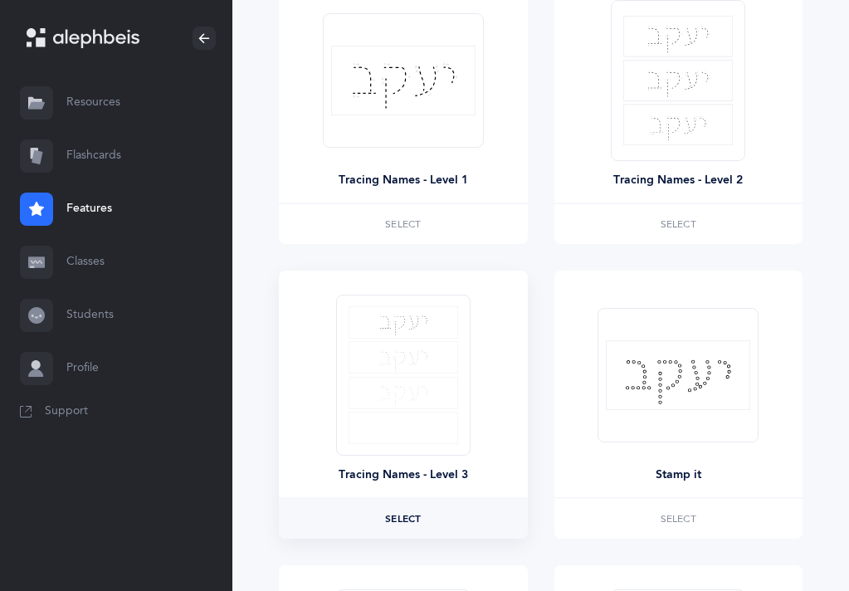
click at [429, 515] on label "Select" at bounding box center [403, 519] width 249 height 40
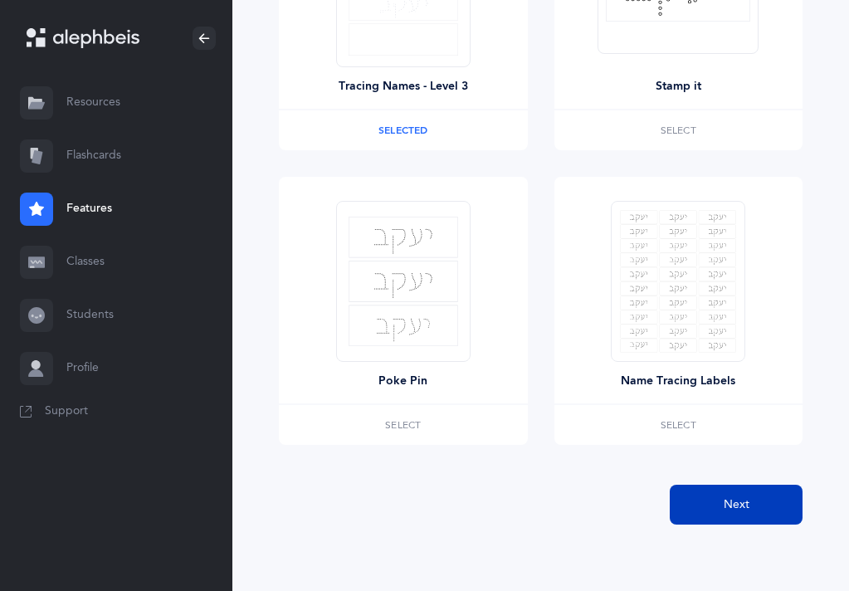
click at [713, 514] on button "Next" at bounding box center [735, 504] width 133 height 40
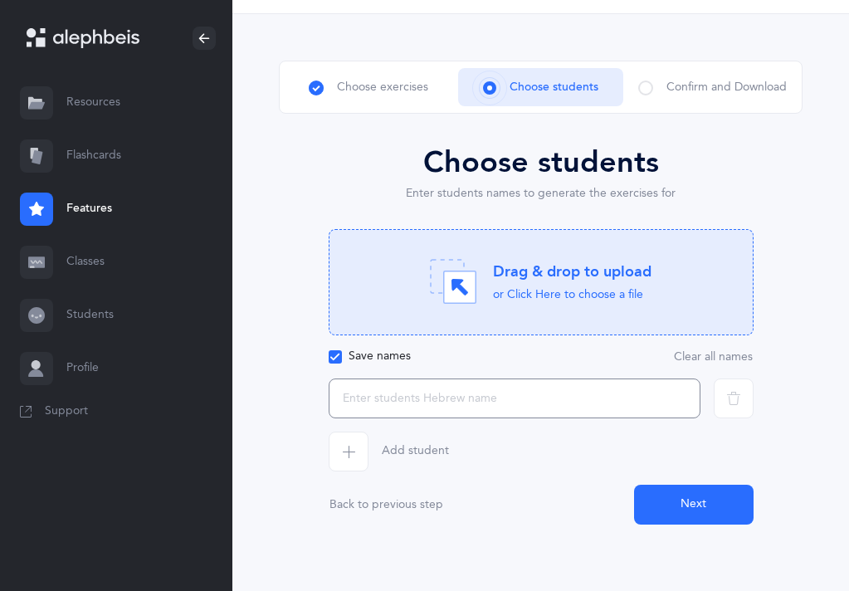
click at [644, 400] on input "text" at bounding box center [514, 398] width 372 height 40
click at [349, 460] on span "button" at bounding box center [348, 451] width 40 height 40
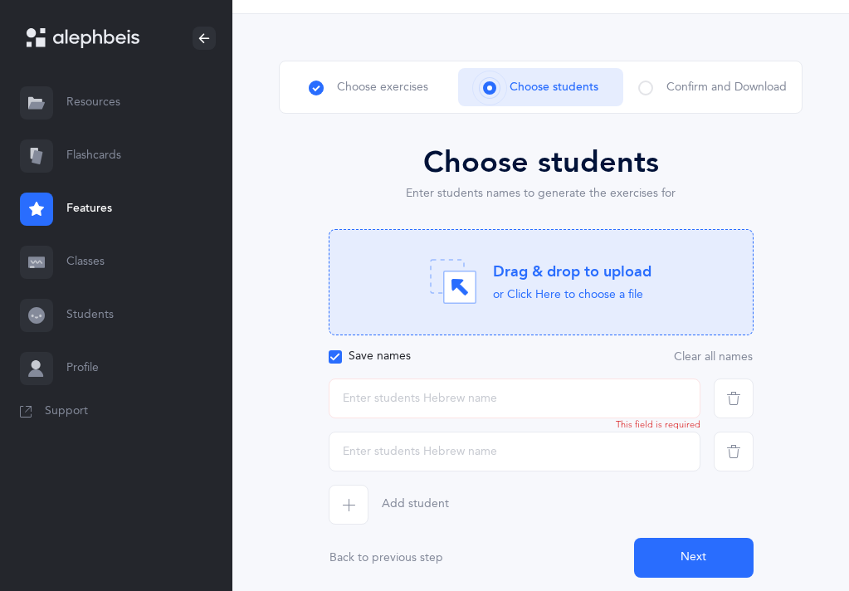
click at [743, 437] on span "button" at bounding box center [733, 451] width 40 height 40
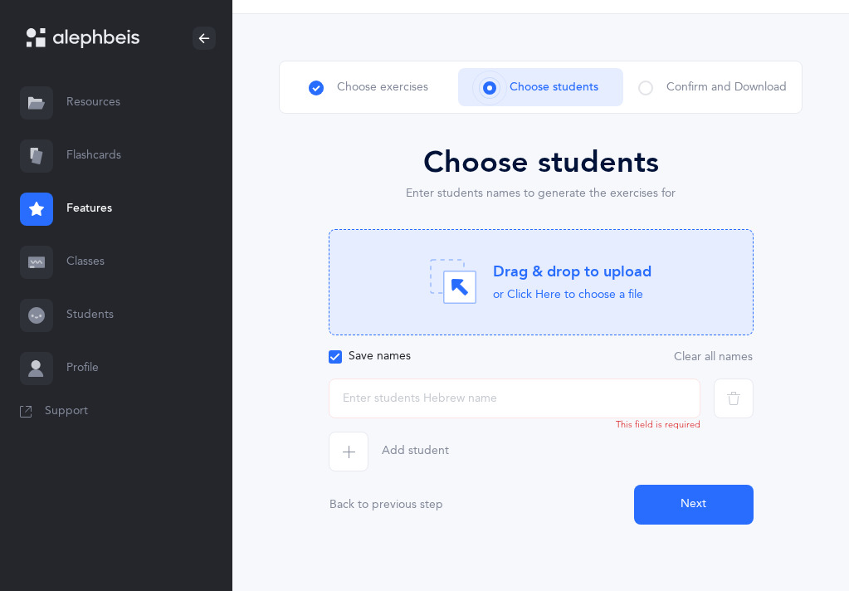
click at [688, 399] on input "text" at bounding box center [514, 398] width 372 height 40
type input "נעה"
click at [693, 504] on button "Next" at bounding box center [693, 504] width 119 height 40
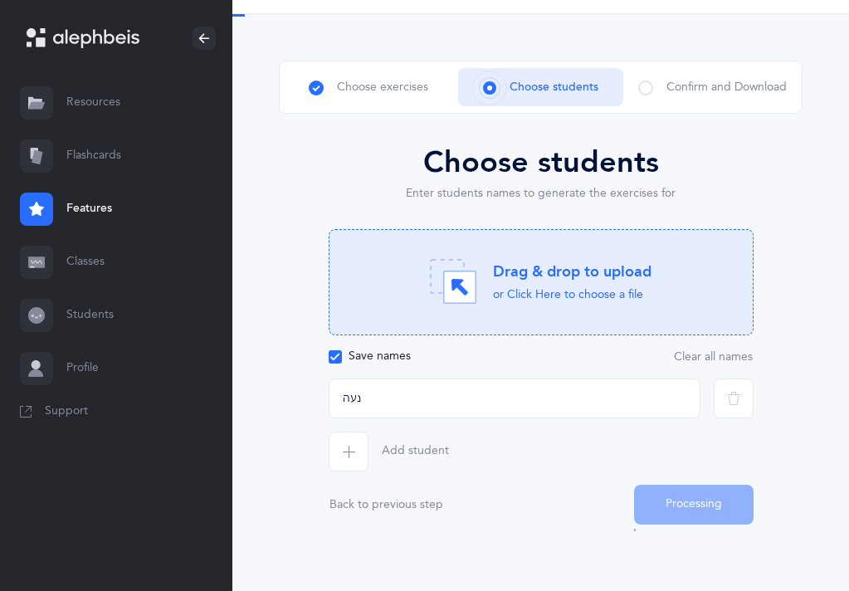
scroll to position [2, 0]
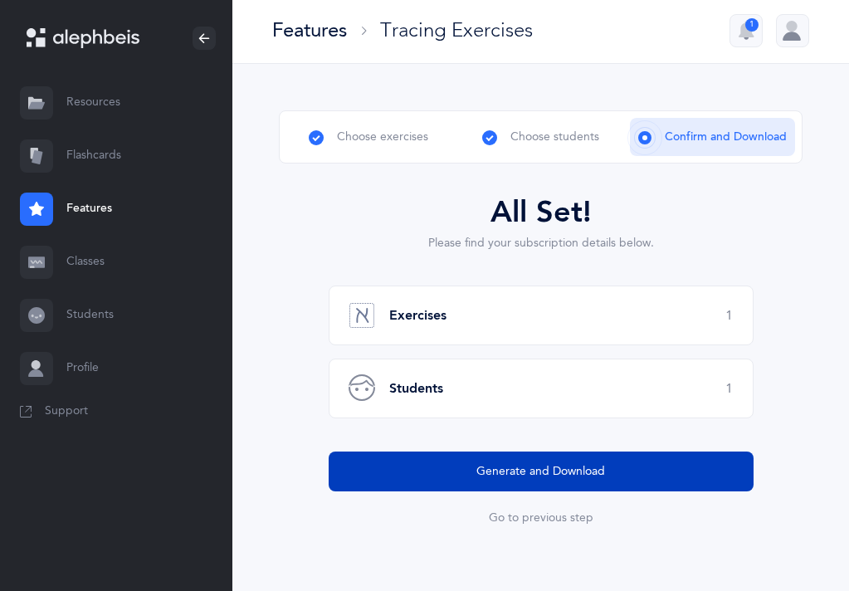
click at [663, 474] on button "Generate and Download" at bounding box center [540, 471] width 425 height 40
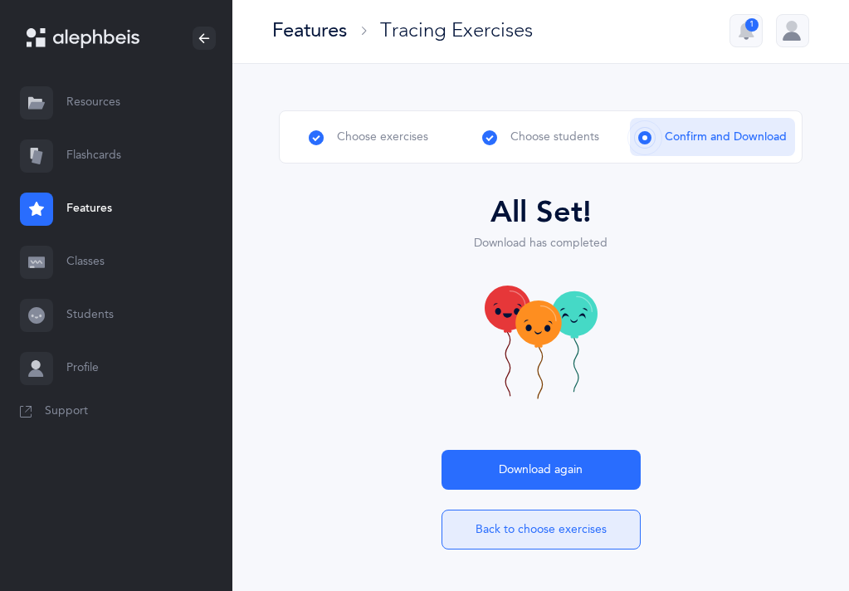
click at [515, 523] on button "Back to choose exercises" at bounding box center [540, 529] width 199 height 40
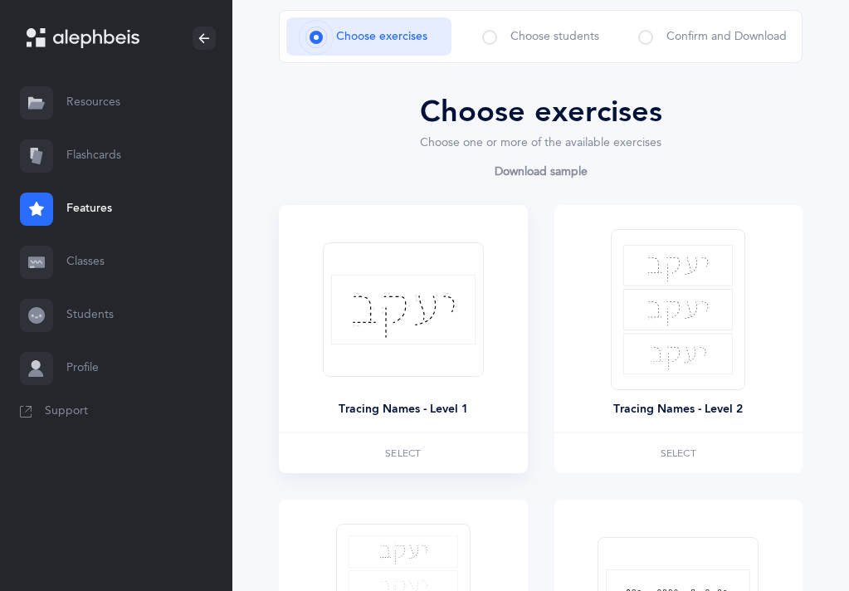
scroll to position [0, 0]
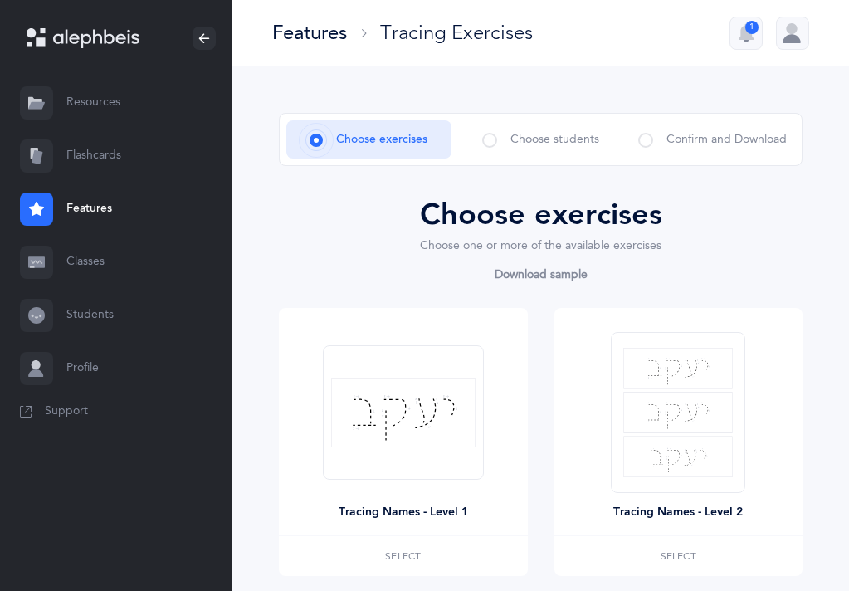
click at [85, 100] on link "Resources" at bounding box center [116, 102] width 232 height 53
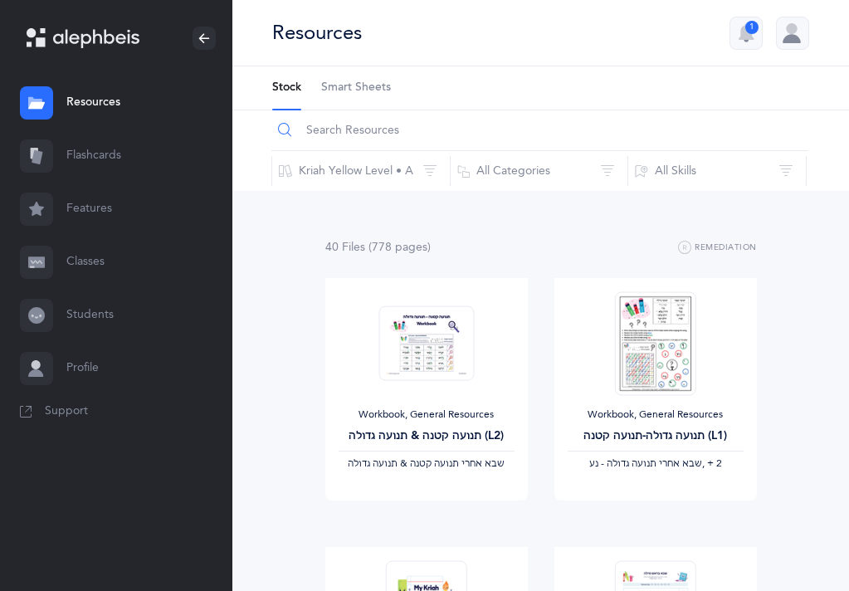
click at [357, 126] on input "text" at bounding box center [539, 130] width 537 height 40
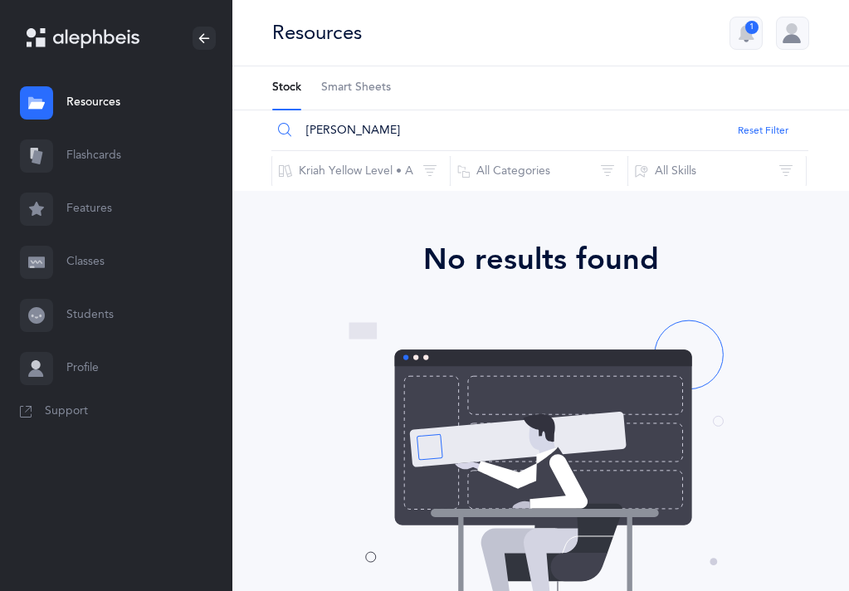
type input "ד"
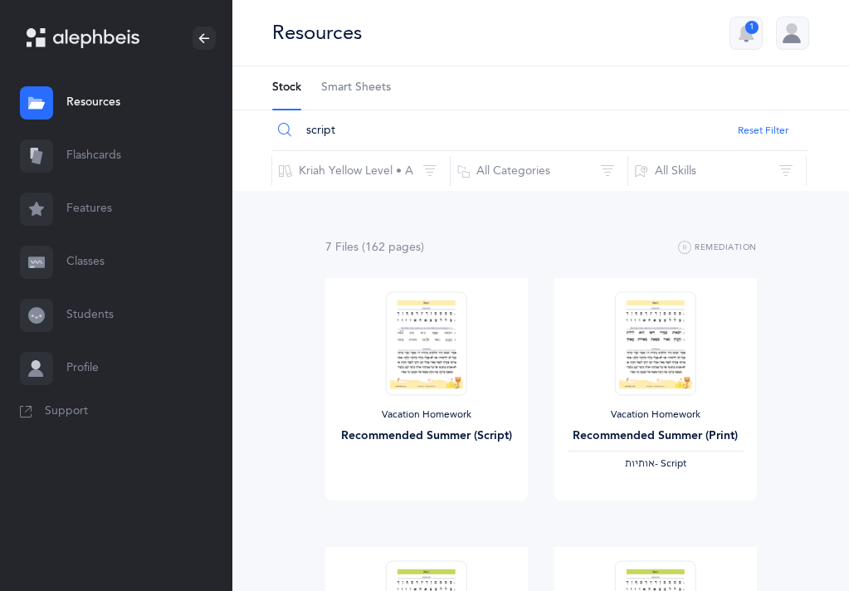
type input "script"
